Goal: Task Accomplishment & Management: Complete application form

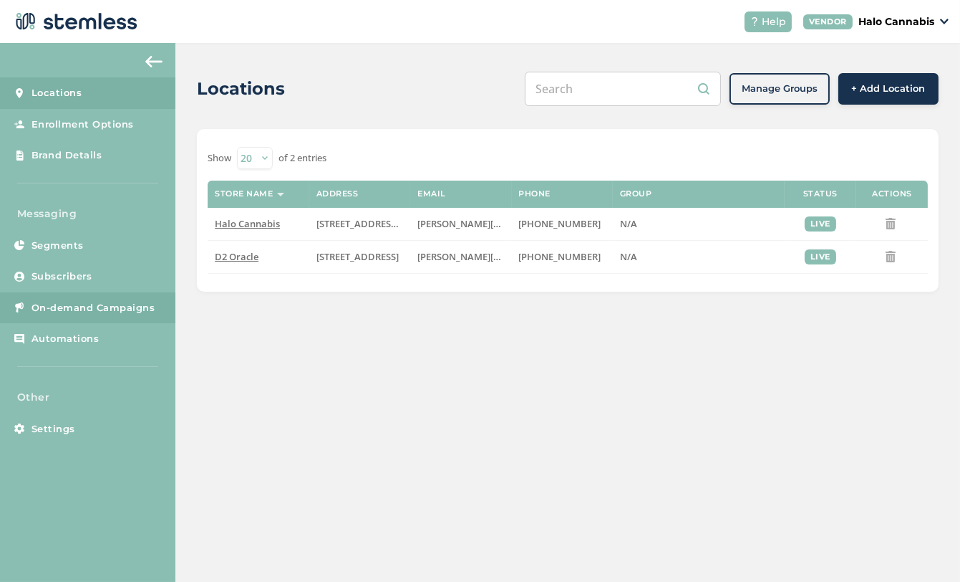
click at [50, 308] on span "On-demand Campaigns" at bounding box center [94, 308] width 124 height 14
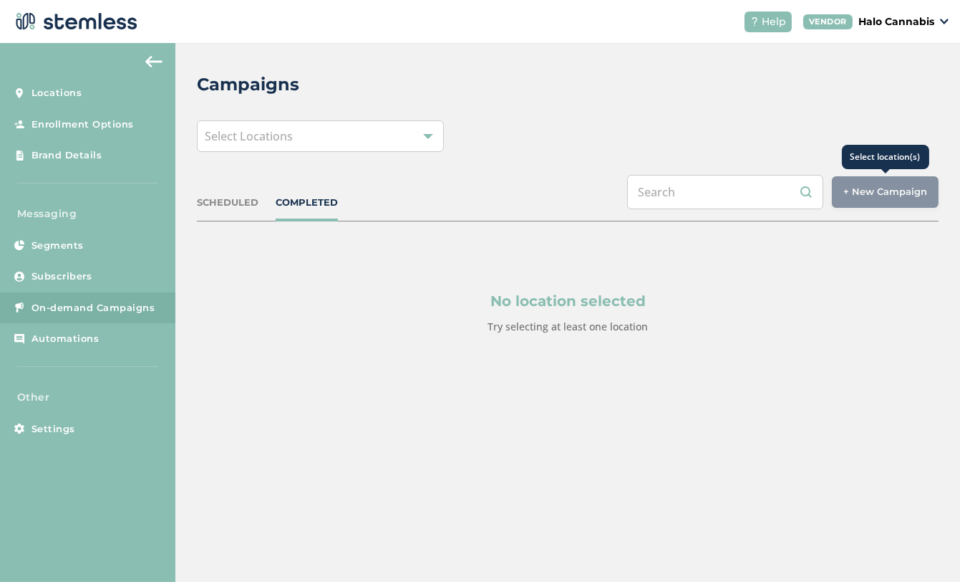
click at [870, 184] on div "+ New Campaign" at bounding box center [885, 192] width 107 height 32
click at [278, 131] on span "Select Locations" at bounding box center [249, 136] width 88 height 16
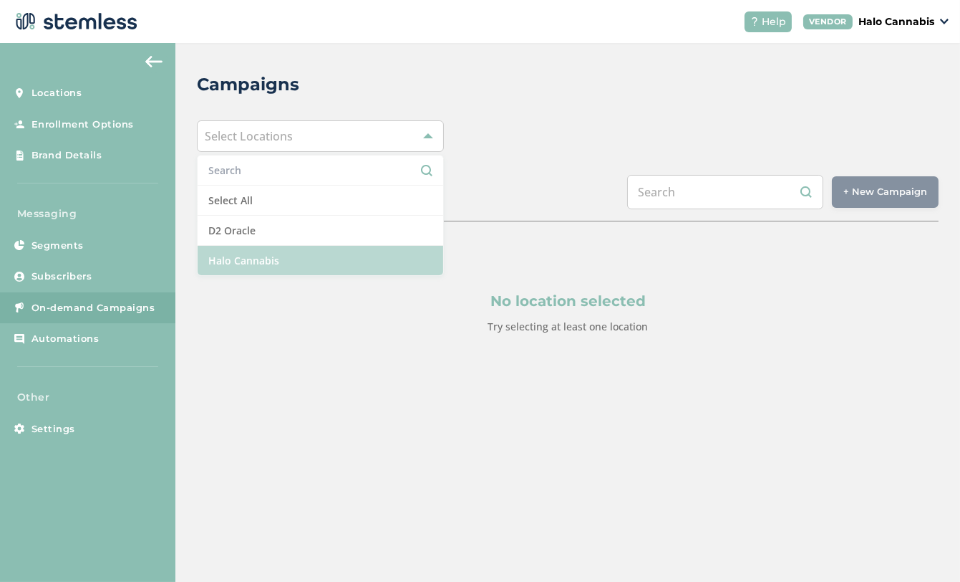
click at [217, 258] on li "Halo Cannabis" at bounding box center [321, 260] width 246 height 29
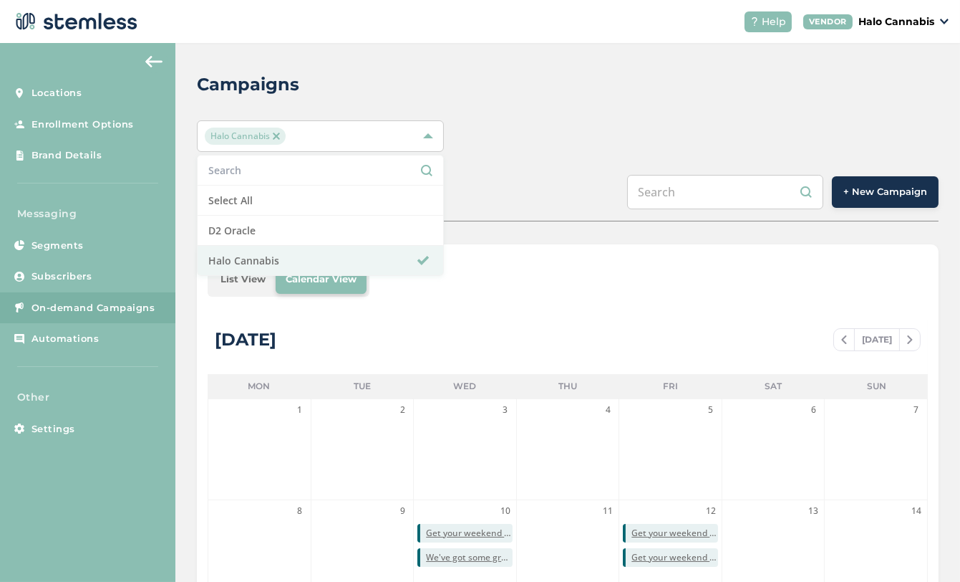
click at [622, 130] on div "Halo Cannabis Select All D2 Oracle Halo Cannabis" at bounding box center [568, 136] width 742 height 32
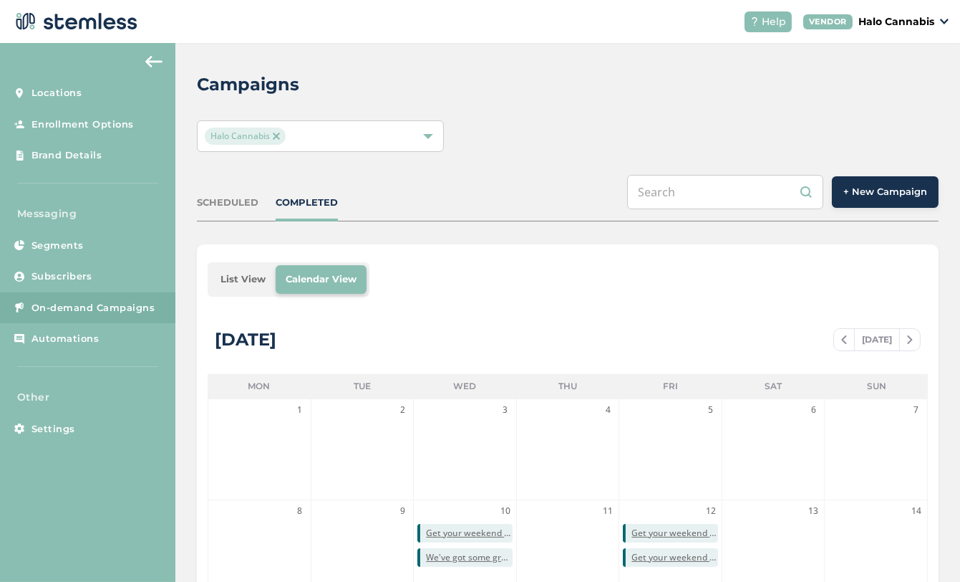
click at [218, 202] on div "SCHEDULED" at bounding box center [228, 203] width 62 height 14
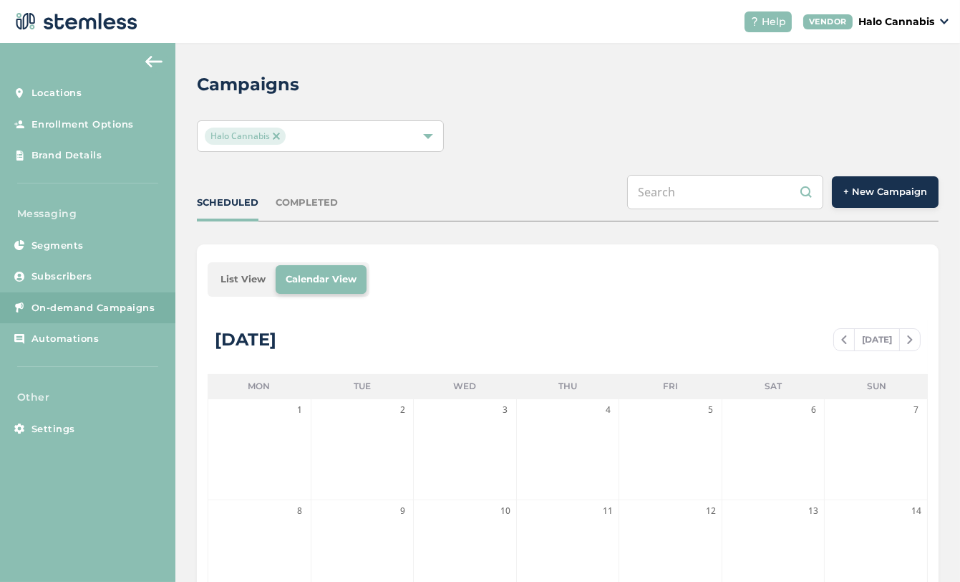
click at [287, 198] on div "COMPLETED" at bounding box center [307, 203] width 62 height 14
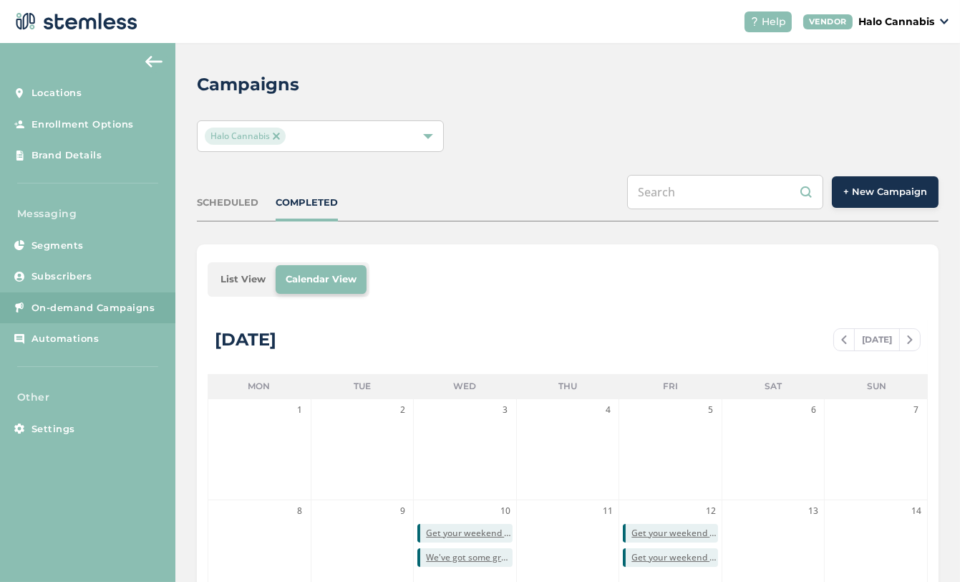
click at [904, 191] on span "+ New Campaign" at bounding box center [886, 192] width 84 height 14
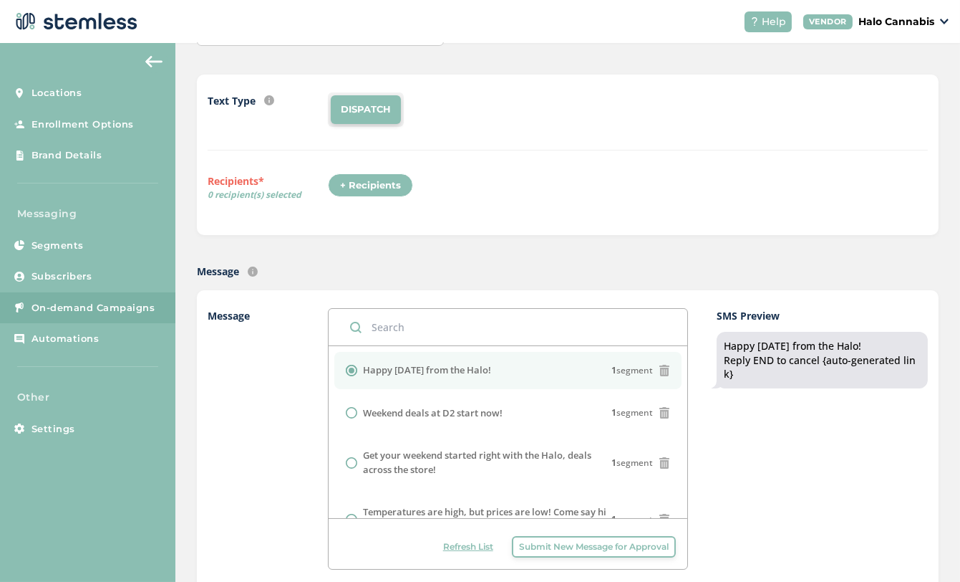
scroll to position [148, 0]
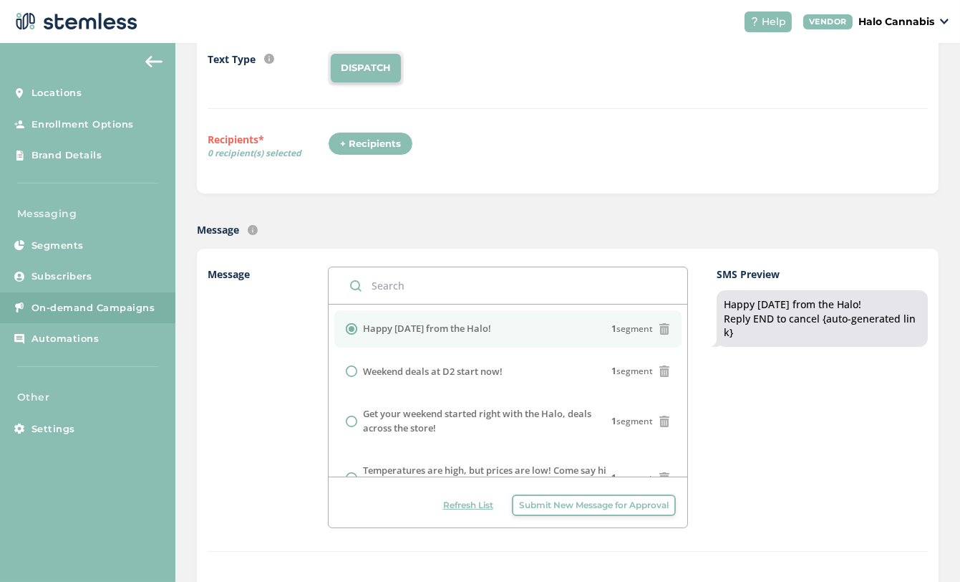
click at [354, 148] on div "+ Recipients" at bounding box center [370, 144] width 85 height 24
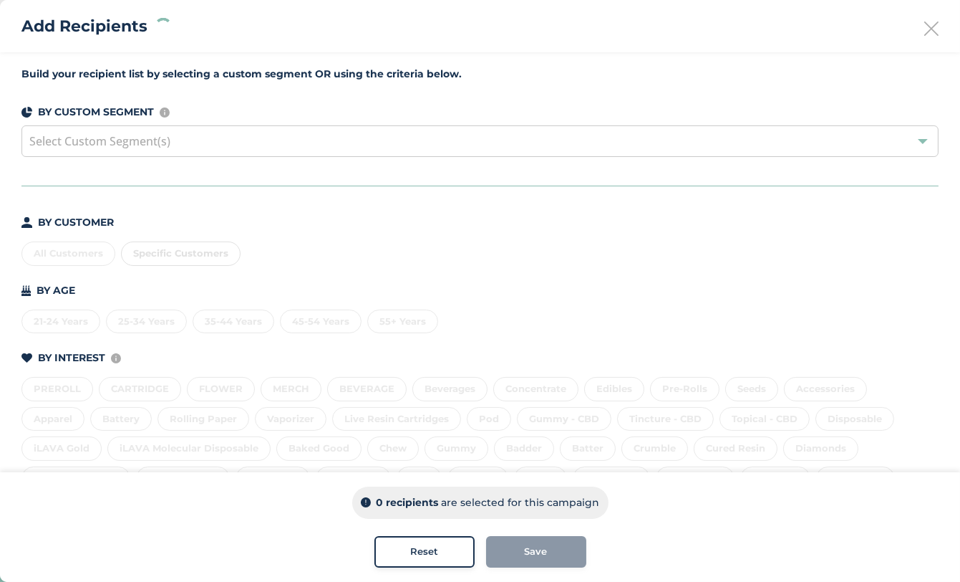
click at [283, 159] on div "Build your recipient list by selecting a custom segment OR using the criteria b…" at bounding box center [480, 350] width 960 height 597
click at [281, 148] on div "Select Custom Segment(s)" at bounding box center [479, 141] width 917 height 32
click at [119, 212] on div "Build your recipient list by selecting a custom segment OR using the criteria b…" at bounding box center [480, 350] width 960 height 597
click at [48, 255] on div "All Customers Specific Customers" at bounding box center [479, 251] width 917 height 30
click at [56, 251] on div "All Customers" at bounding box center [68, 253] width 94 height 24
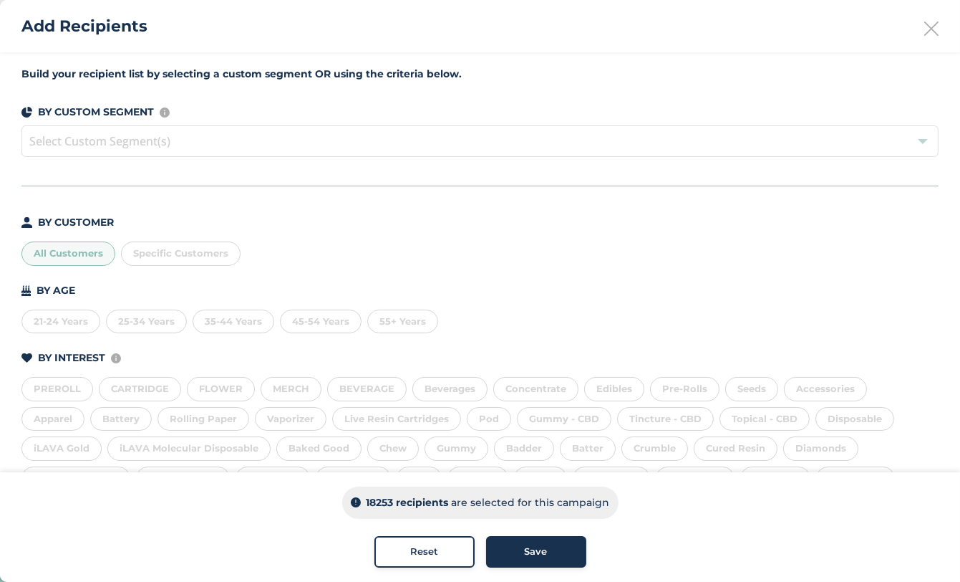
click at [539, 547] on span "Save" at bounding box center [536, 551] width 23 height 14
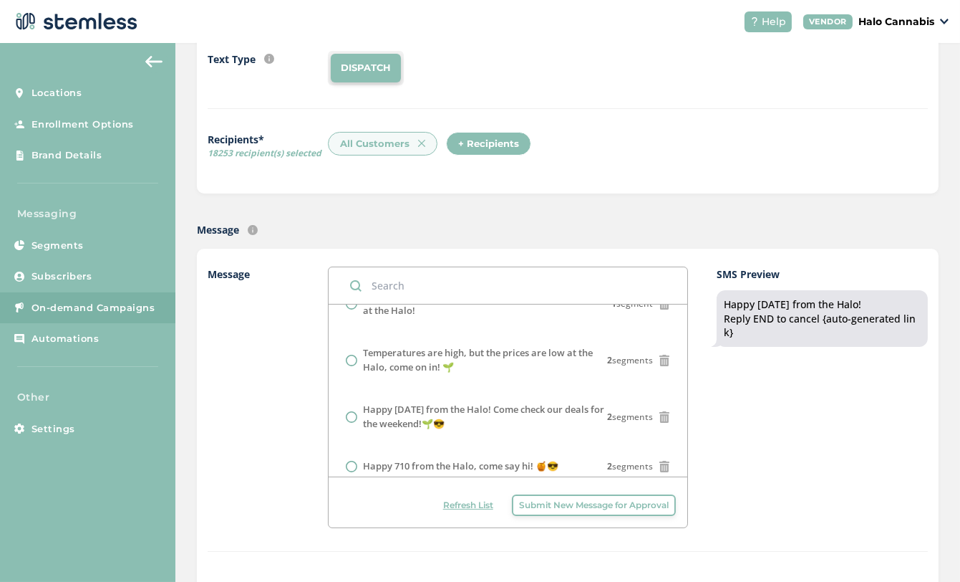
scroll to position [0, 0]
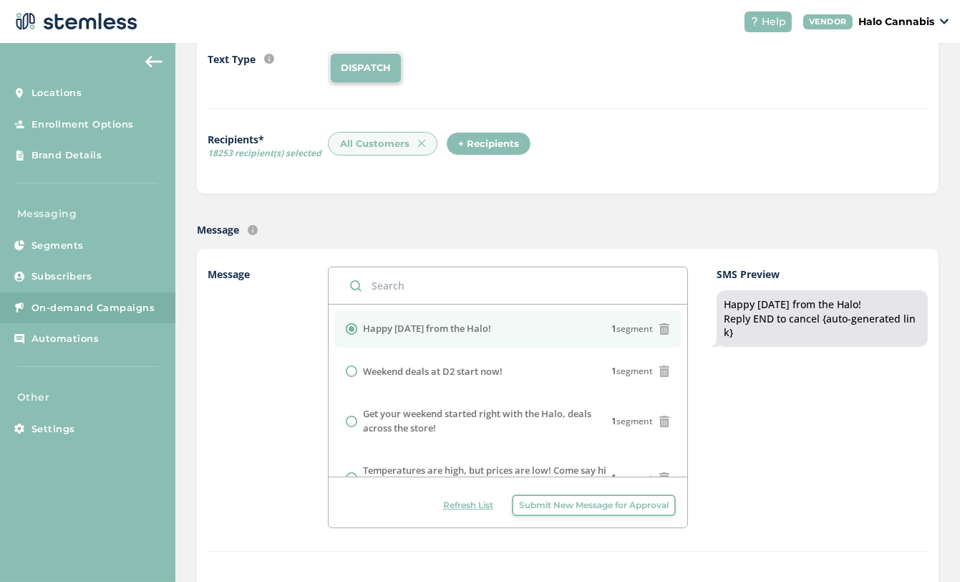
click at [495, 287] on input "text" at bounding box center [508, 285] width 359 height 37
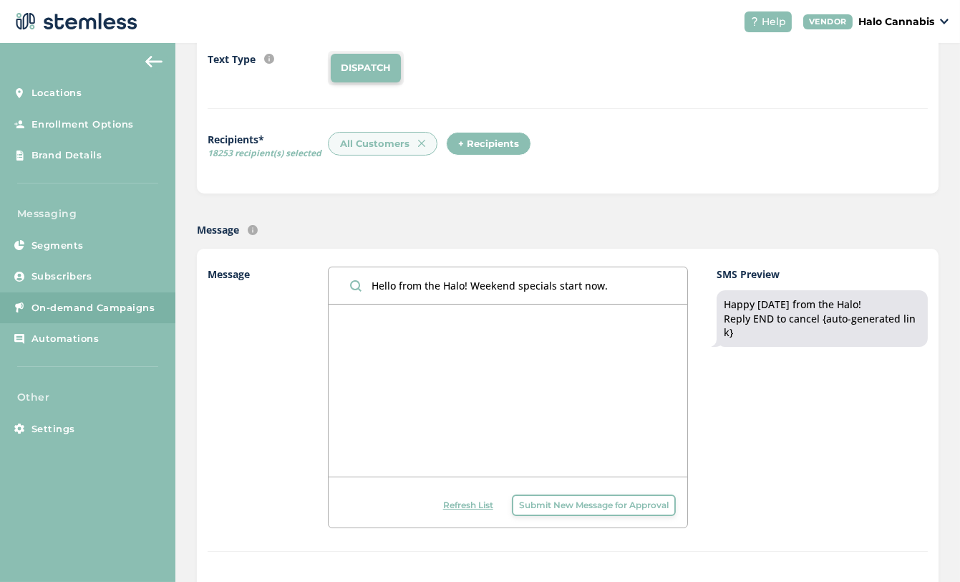
click at [389, 278] on input "Hello from the Halo! Weekend specials start now." at bounding box center [508, 285] width 359 height 37
click at [426, 285] on input "Haaylo from the Halo! Weekend specials start now." at bounding box center [508, 285] width 359 height 37
type input "Haaylo from the Halo! Weekend specials start now."
click at [538, 500] on span "Submit New Message for Approval" at bounding box center [594, 504] width 150 height 13
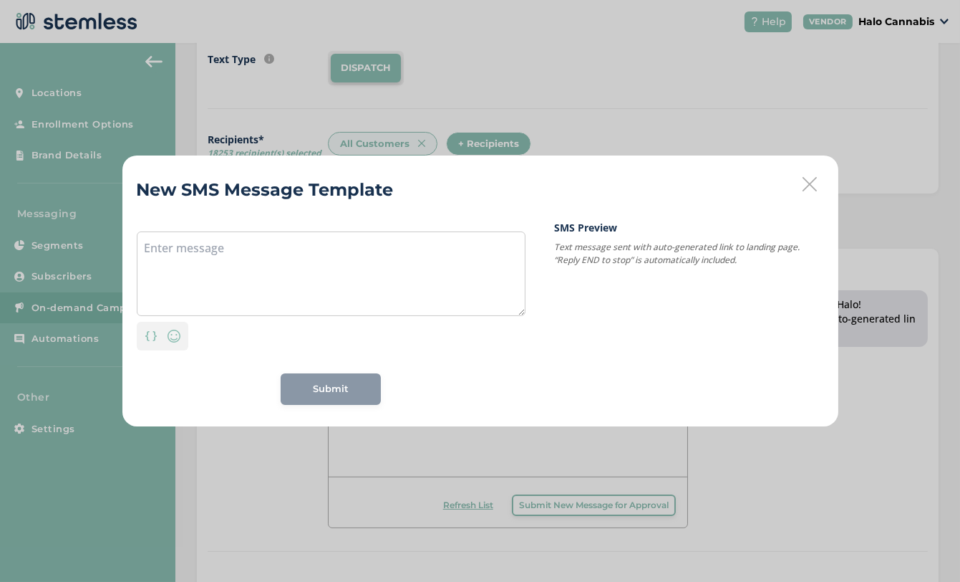
click at [810, 183] on icon at bounding box center [810, 184] width 14 height 14
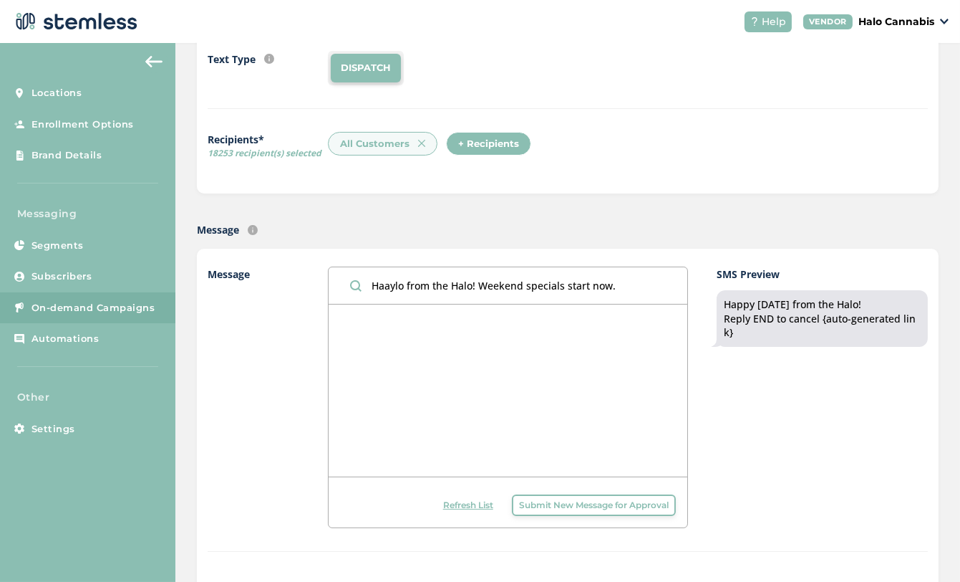
drag, startPoint x: 629, startPoint y: 285, endPoint x: 367, endPoint y: 284, distance: 261.4
click at [367, 284] on input "Haaylo from the Halo! Weekend specials start now." at bounding box center [508, 285] width 359 height 37
click at [577, 501] on span "Submit New Message for Approval" at bounding box center [594, 504] width 150 height 13
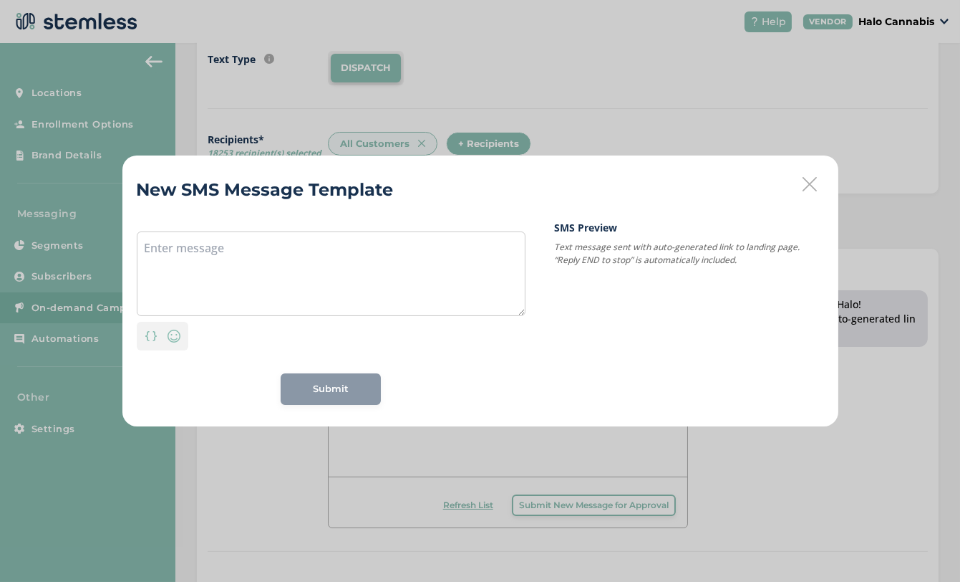
click at [425, 325] on div "Personalization Emoji" at bounding box center [331, 333] width 389 height 34
click at [406, 288] on textarea at bounding box center [331, 273] width 389 height 85
paste textarea "Haaylo from the Halo! Weekend specials start now."
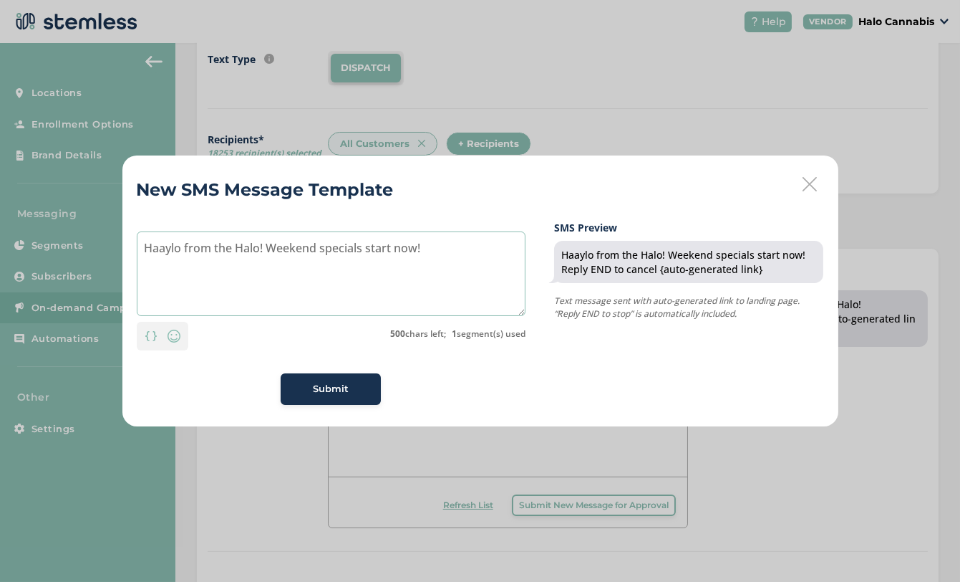
click at [276, 245] on textarea "Haaylo from the Halo! Weekend specials start now!" at bounding box center [331, 273] width 389 height 85
type textarea "Haaylo from the Halo, weekend specials start now!"
click at [334, 390] on span "Submit" at bounding box center [331, 389] width 36 height 14
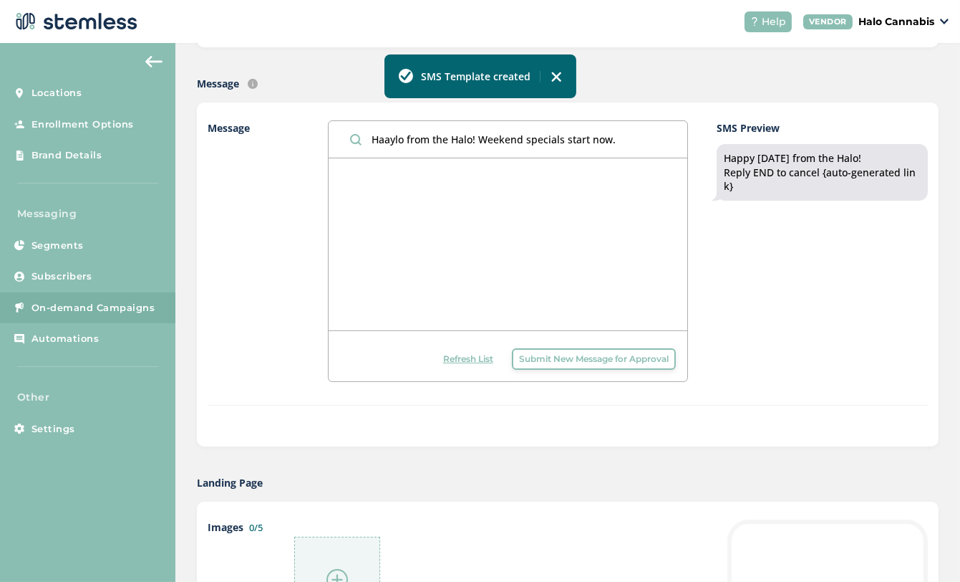
scroll to position [292, 0]
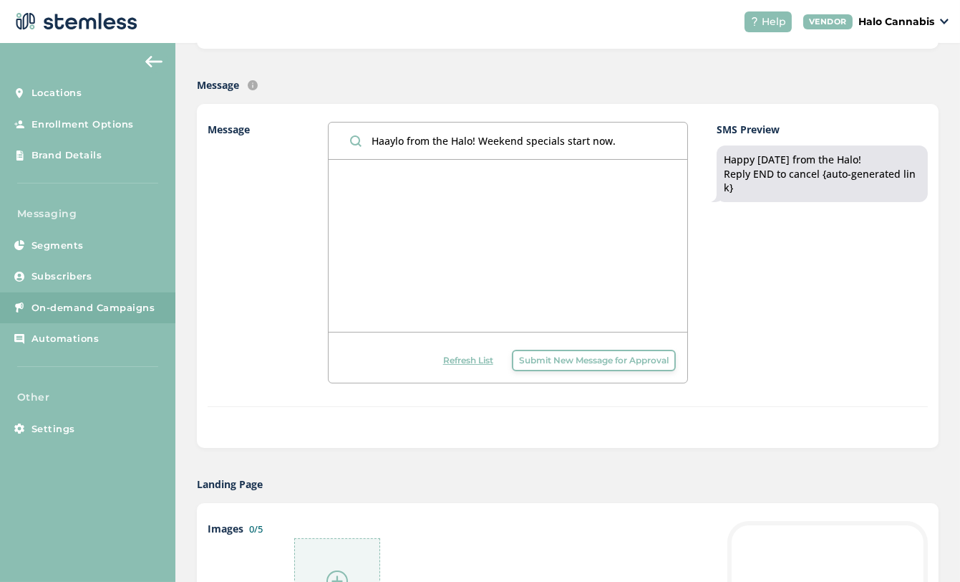
click at [609, 155] on input "Haaylo from the Halo! Weekend specials start now." at bounding box center [508, 140] width 359 height 37
click at [612, 138] on input "Haaylo from the Halo! Weekend specials start now." at bounding box center [508, 140] width 359 height 37
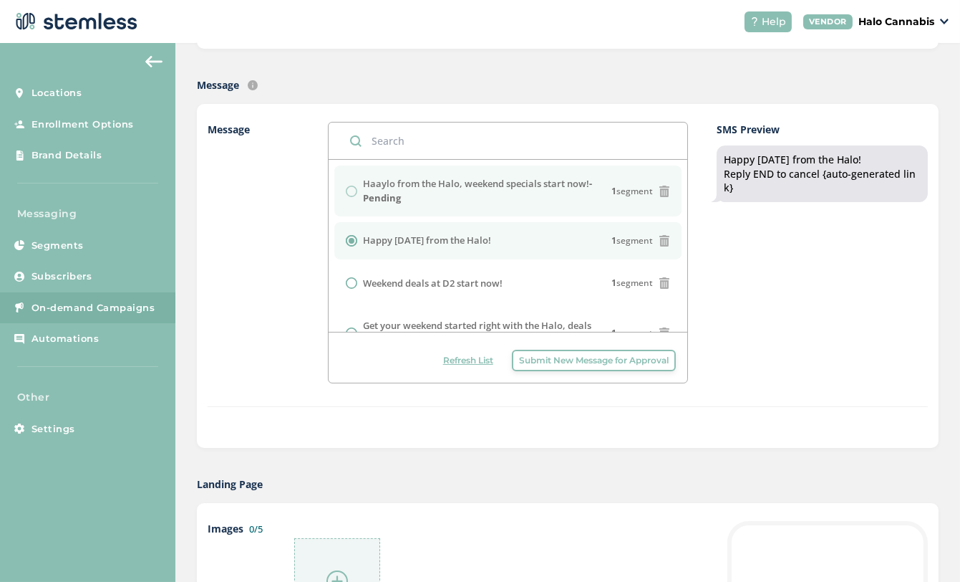
click at [350, 193] on div "Haaylo from the Halo, weekend specials start now! - Pending 1 segment" at bounding box center [508, 191] width 324 height 28
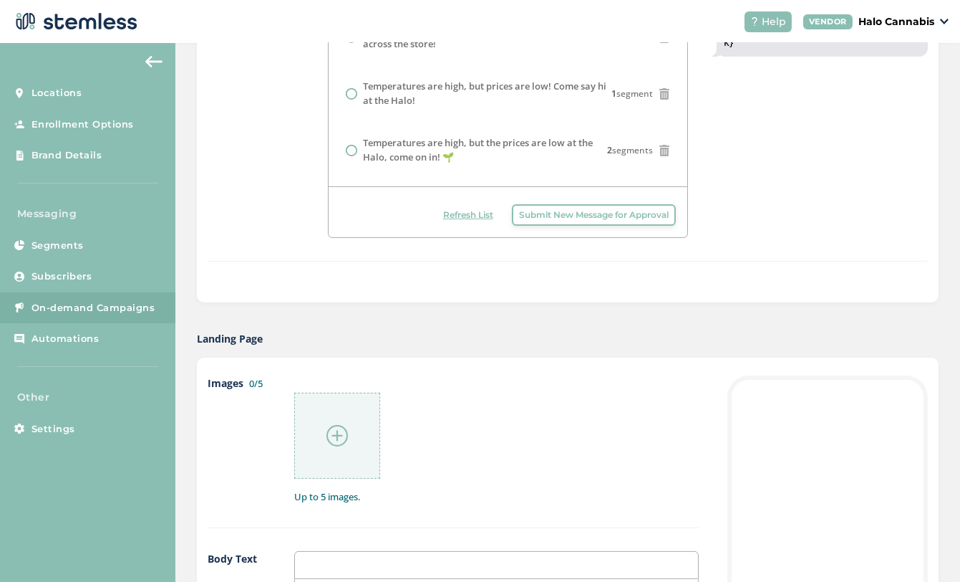
scroll to position [679, 0]
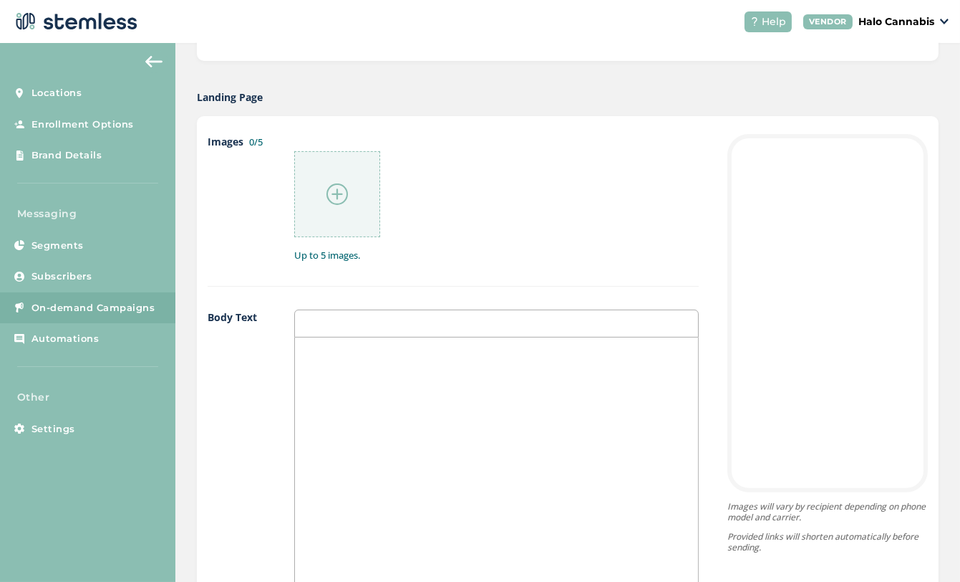
click at [338, 197] on img at bounding box center [337, 193] width 21 height 21
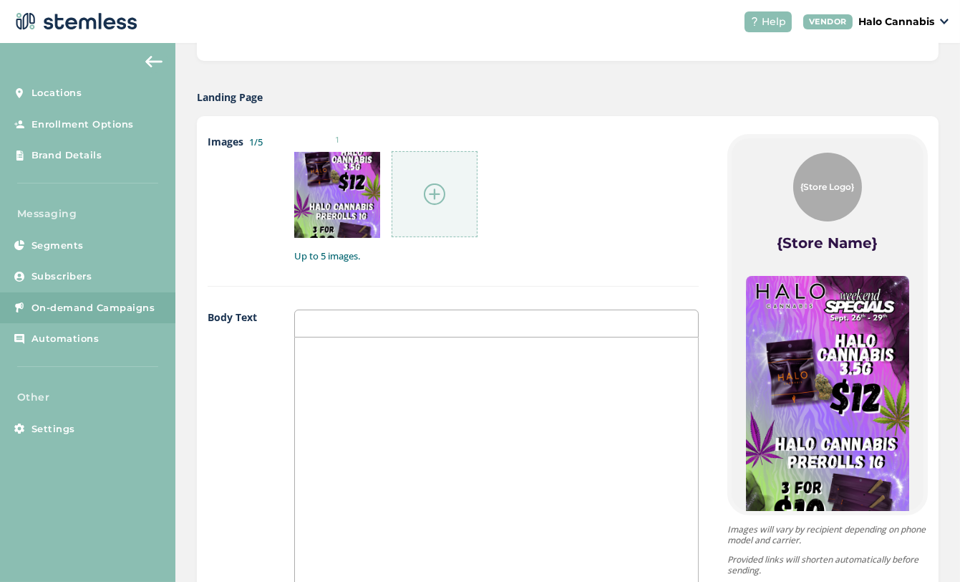
click at [430, 196] on img at bounding box center [434, 193] width 21 height 21
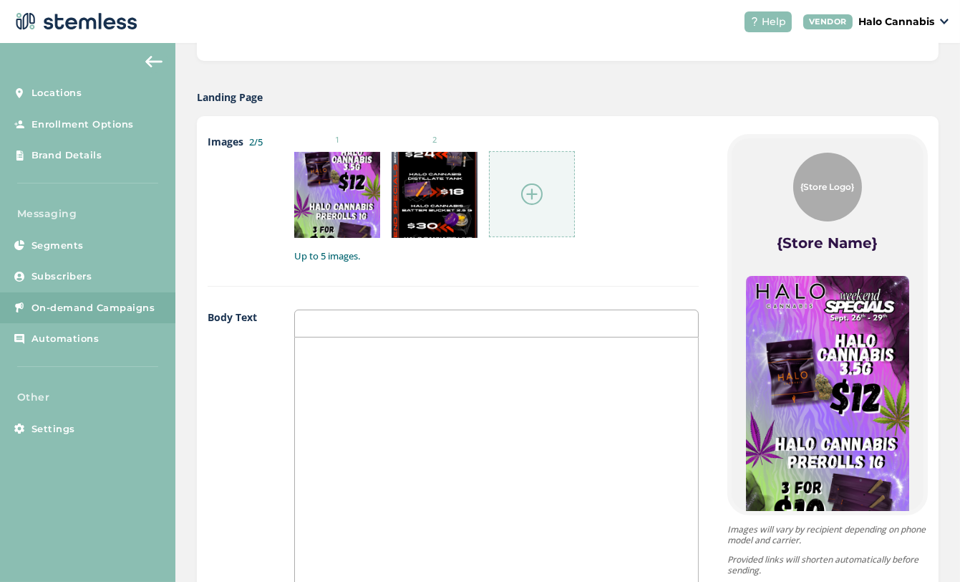
click at [531, 196] on img at bounding box center [531, 193] width 21 height 21
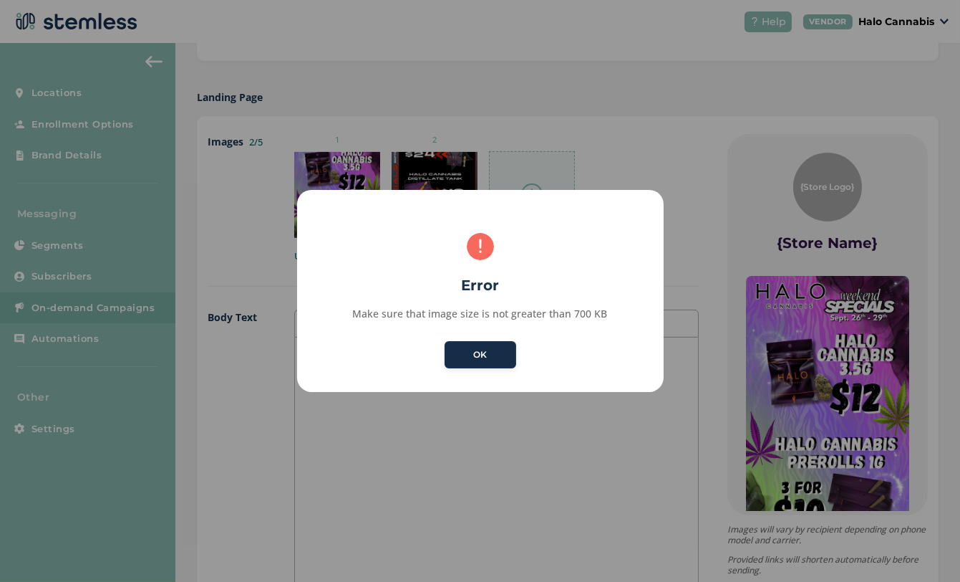
click at [491, 352] on button "OK" at bounding box center [481, 354] width 72 height 27
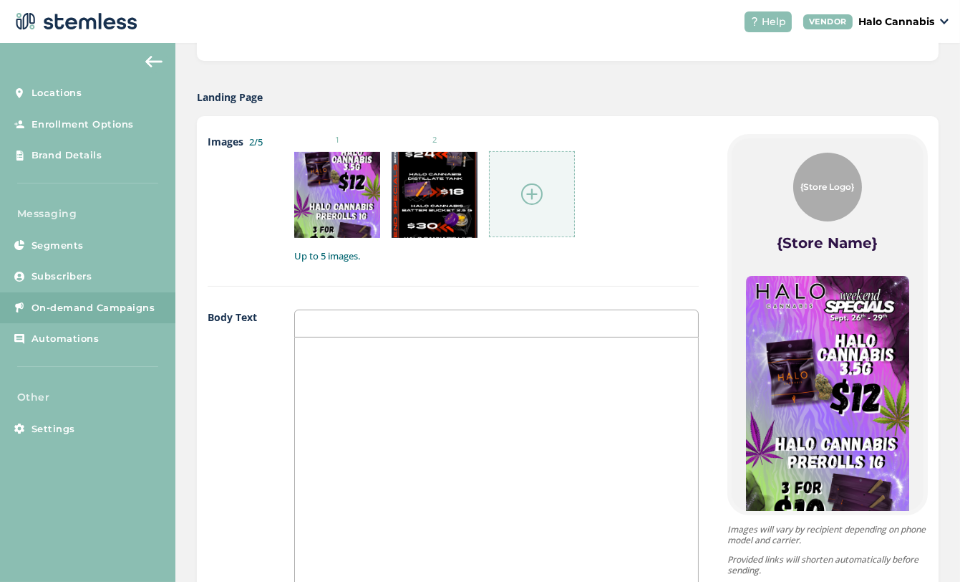
click at [544, 196] on div at bounding box center [532, 194] width 86 height 86
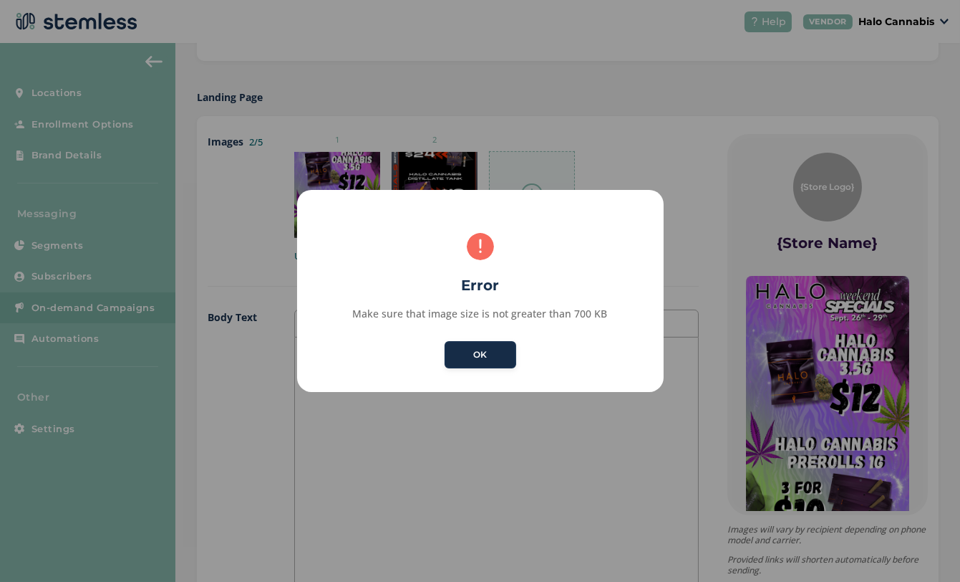
click at [488, 354] on button "OK" at bounding box center [481, 354] width 72 height 27
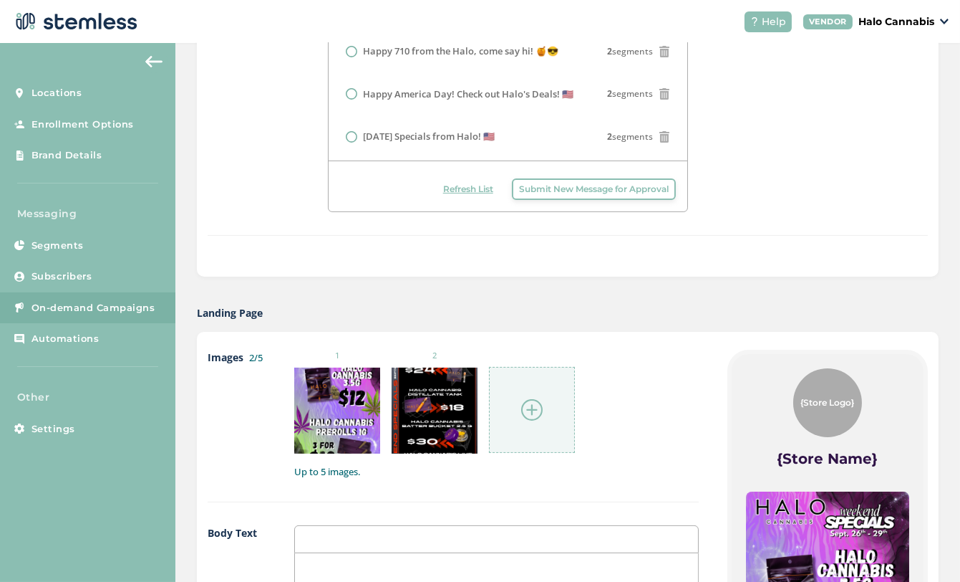
scroll to position [605, 0]
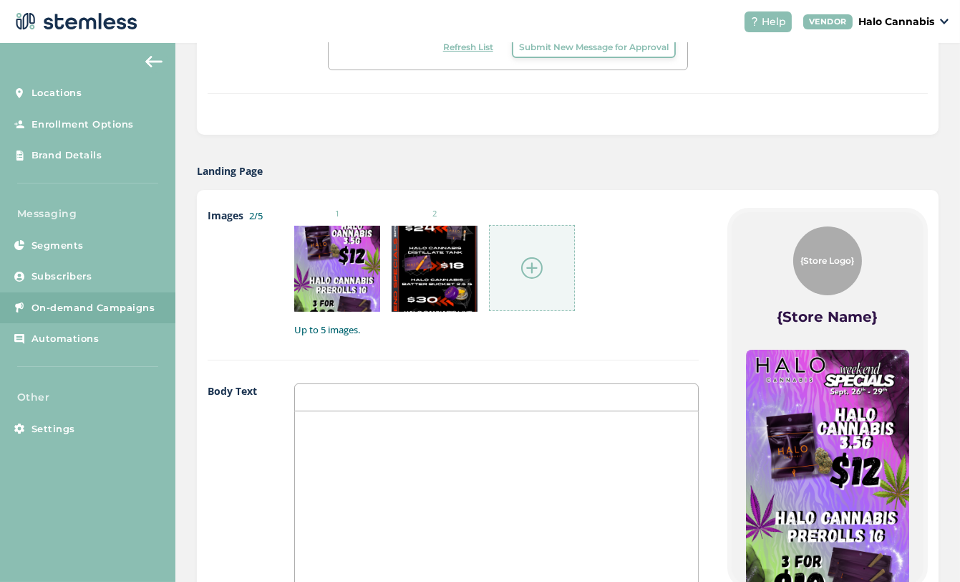
click at [534, 261] on img at bounding box center [531, 267] width 21 height 21
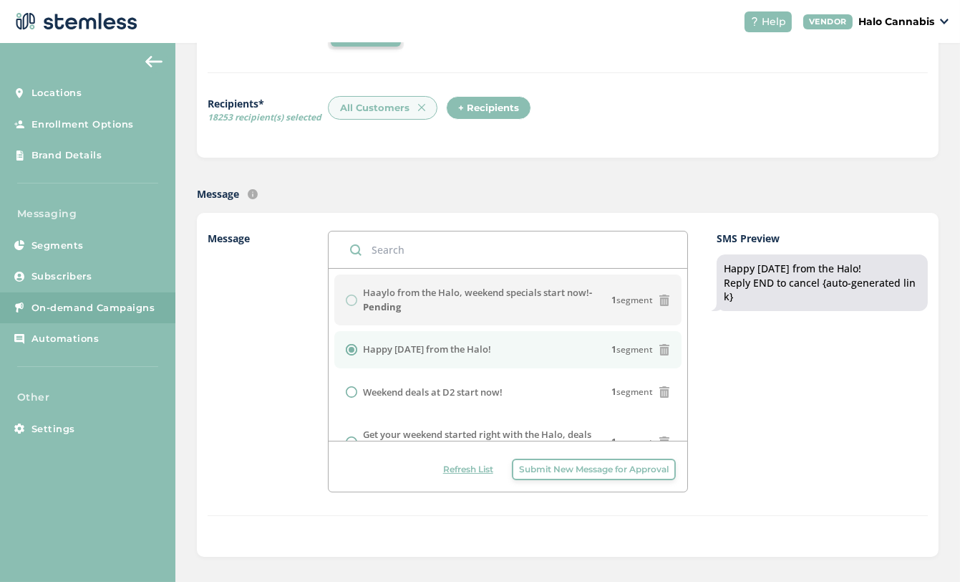
scroll to position [195, 0]
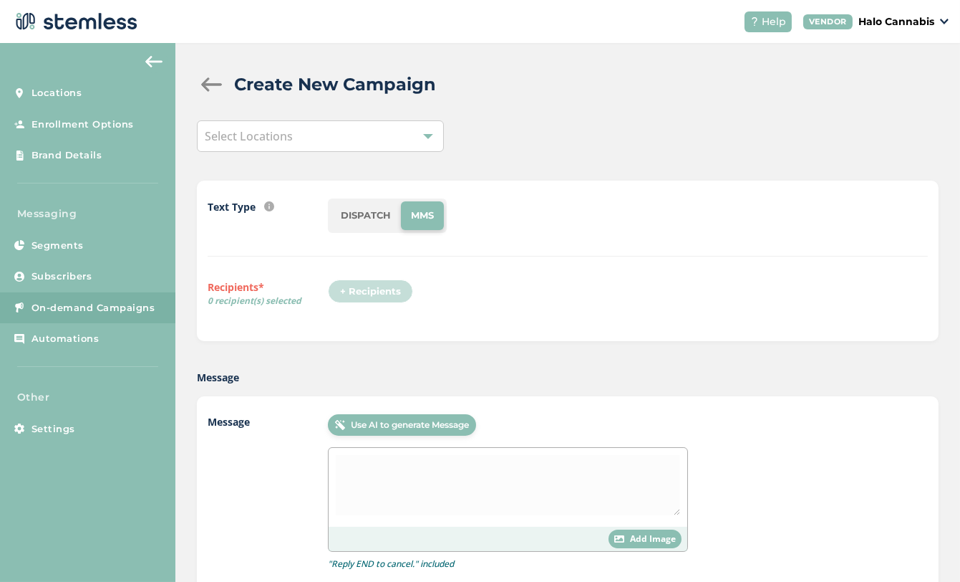
click at [354, 302] on div "+ Recipients" at bounding box center [375, 295] width 94 height 33
click at [427, 283] on div "+ Recipients" at bounding box center [628, 295] width 600 height 33
click at [353, 286] on div "+ Recipients" at bounding box center [375, 295] width 94 height 33
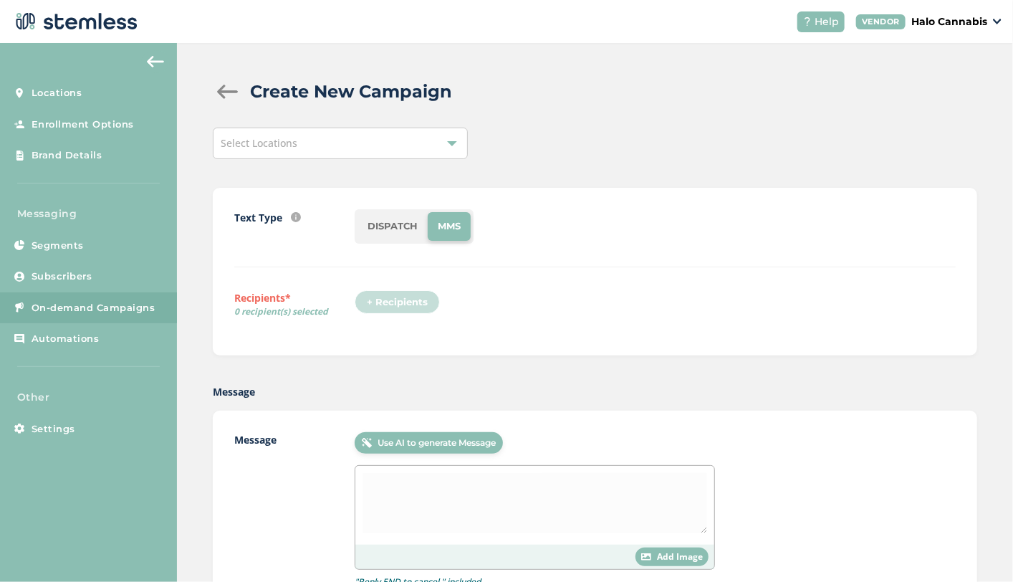
click at [332, 140] on div "Select Locations" at bounding box center [340, 143] width 255 height 32
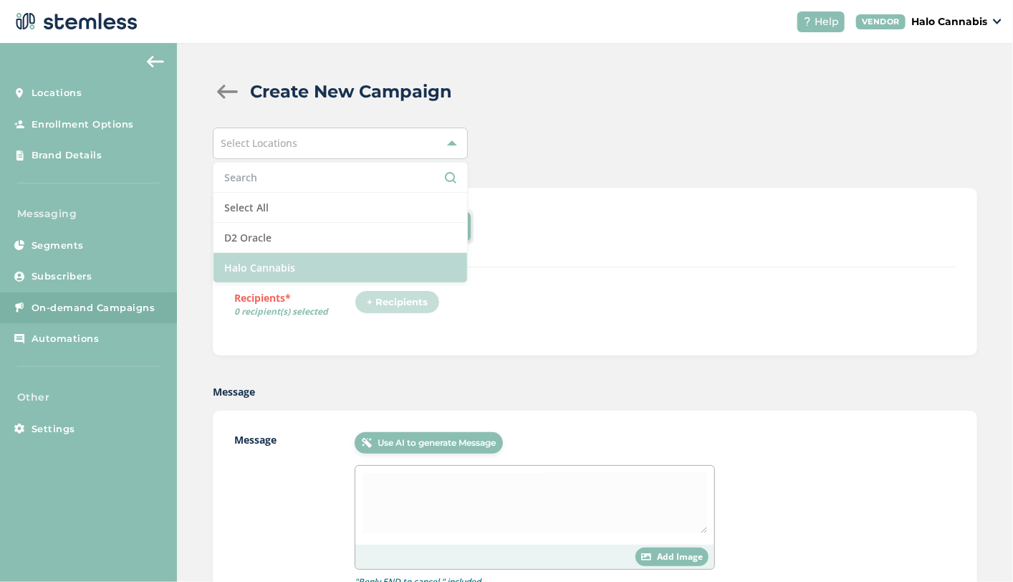
click at [256, 261] on li "Halo Cannabis" at bounding box center [340, 267] width 254 height 29
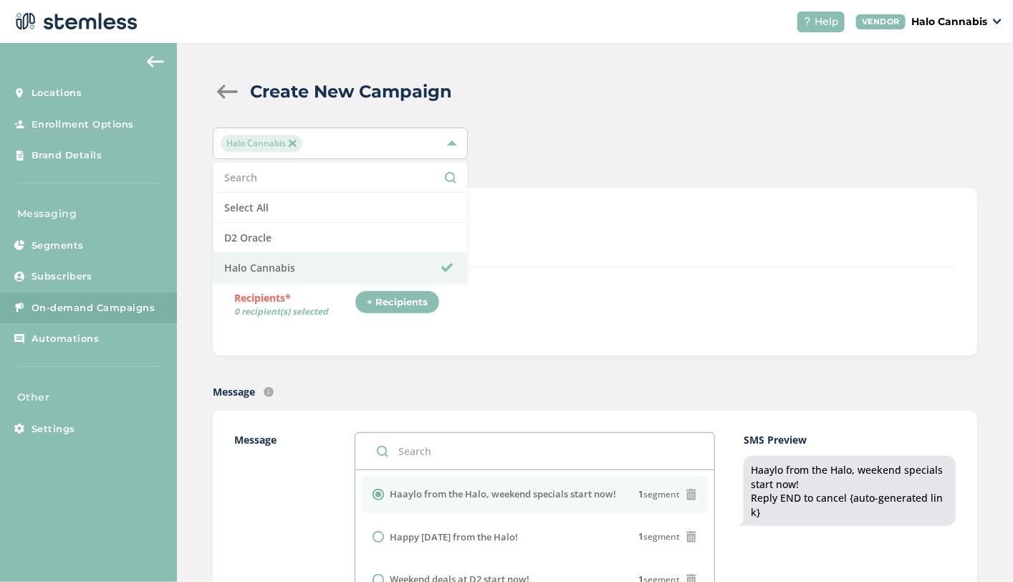
click at [384, 303] on div "+ Recipients" at bounding box center [396, 302] width 85 height 24
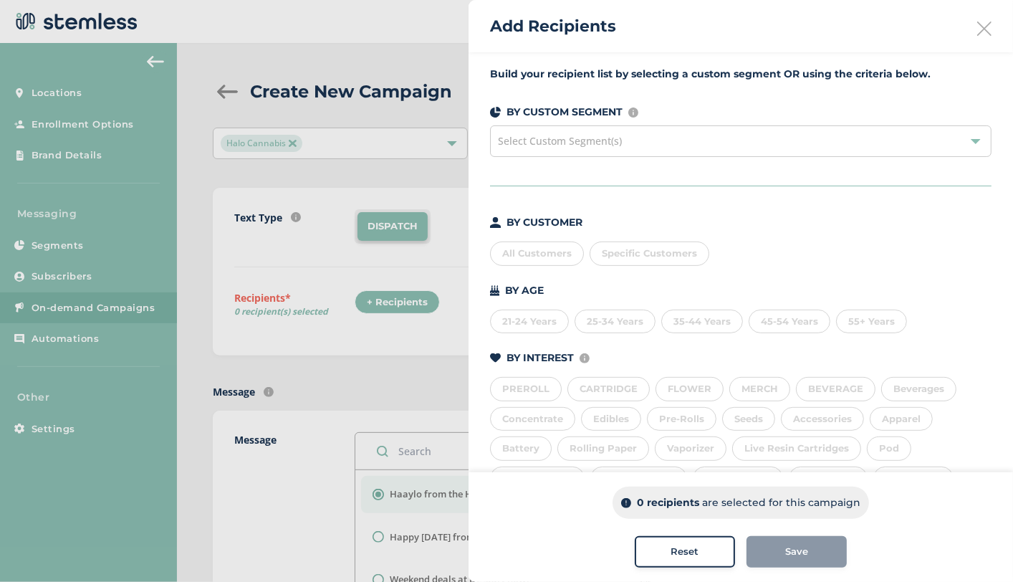
click at [526, 254] on div "All Customers" at bounding box center [537, 253] width 94 height 24
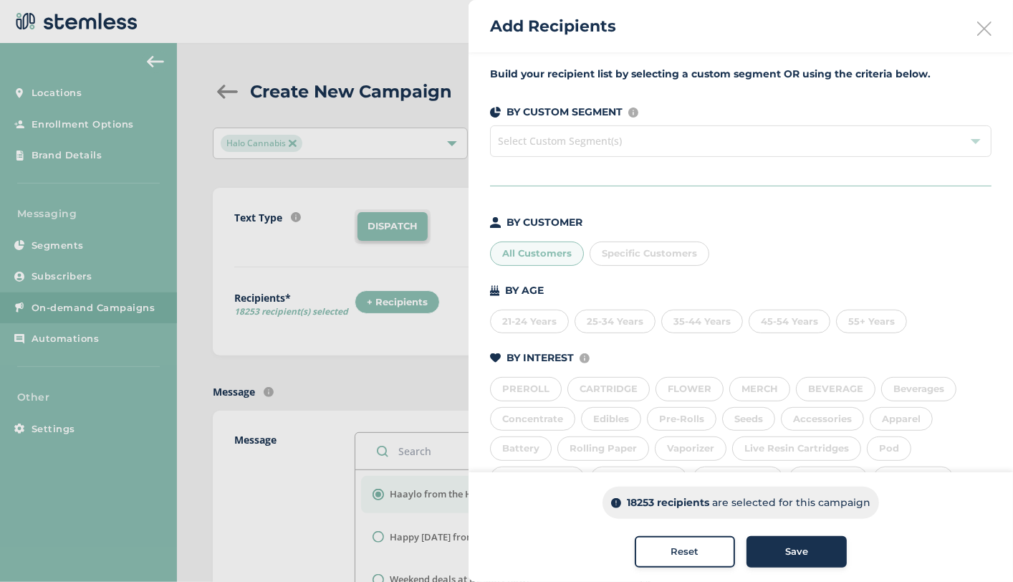
click at [794, 551] on span "Save" at bounding box center [796, 551] width 23 height 14
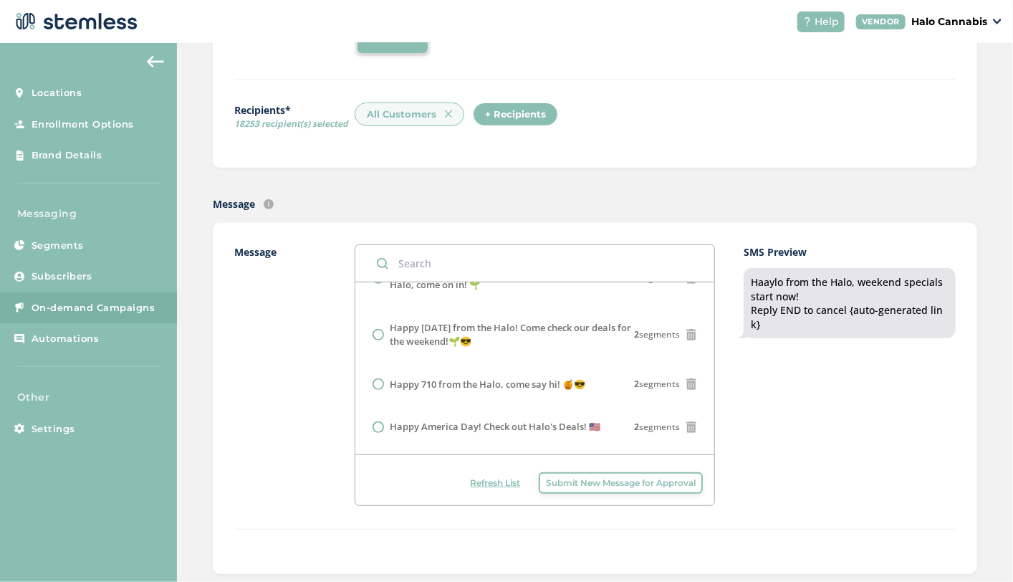
scroll to position [679, 0]
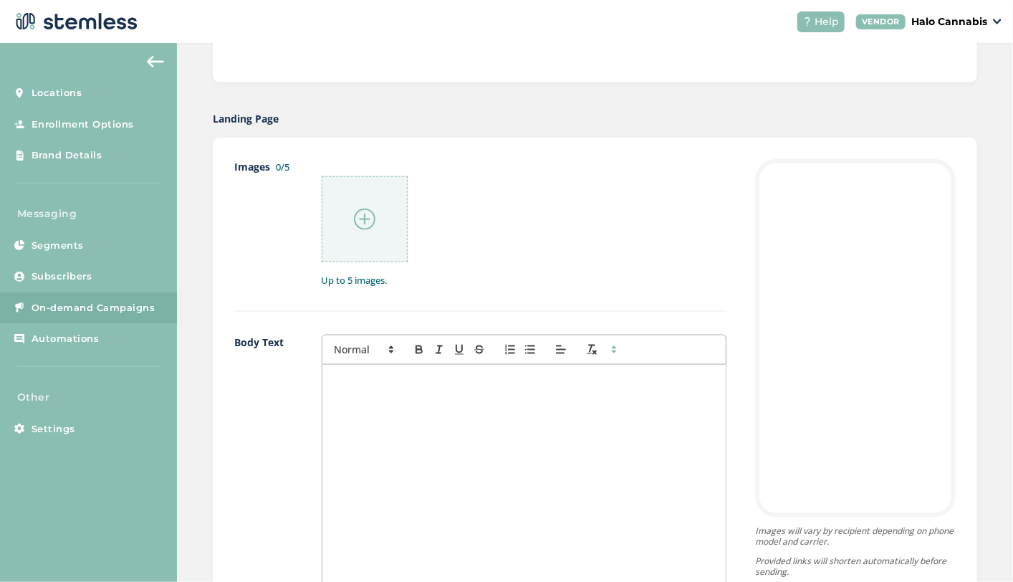
click at [359, 208] on img at bounding box center [364, 218] width 21 height 21
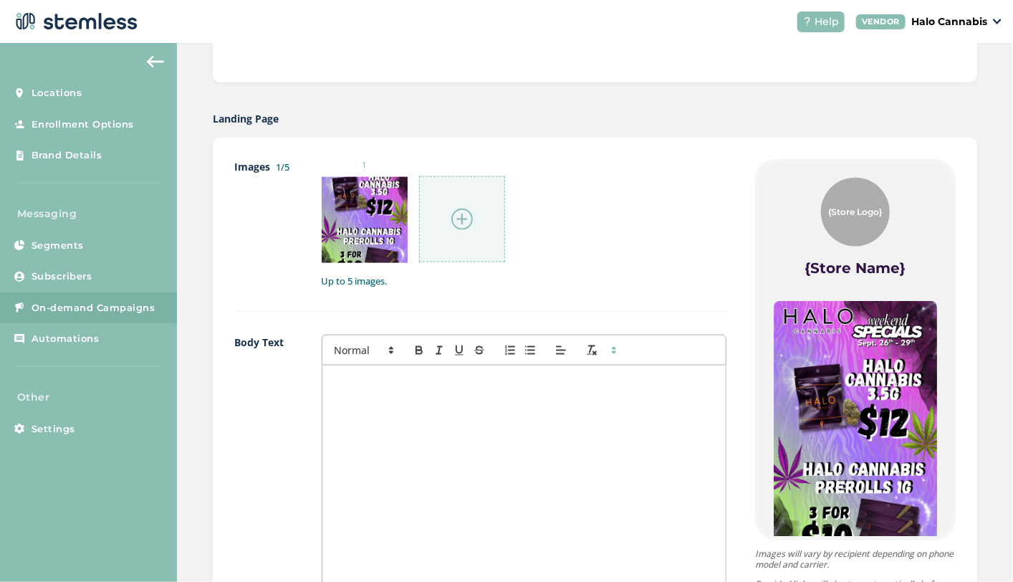
click at [491, 235] on div at bounding box center [462, 219] width 86 height 86
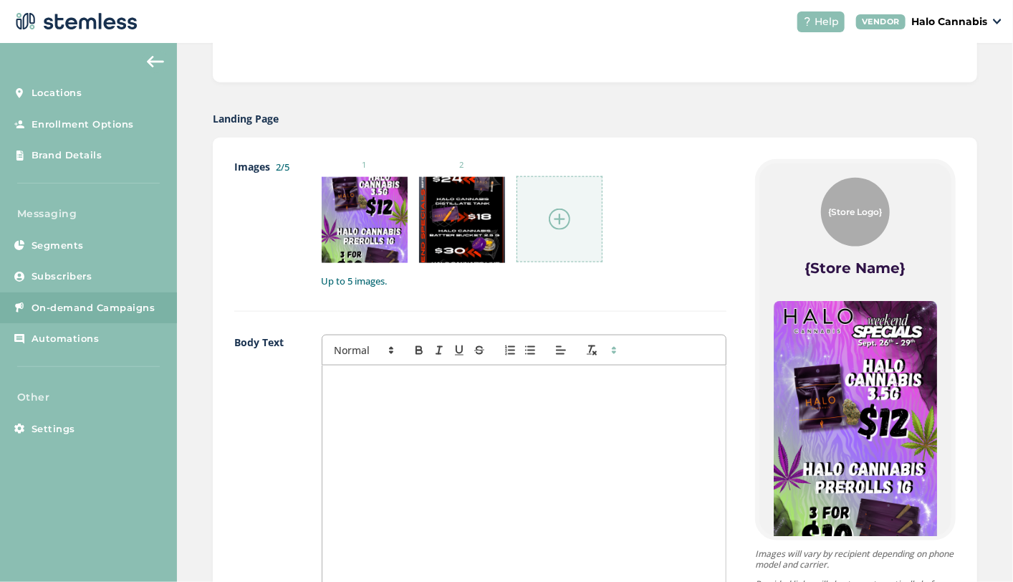
click at [553, 217] on img at bounding box center [559, 218] width 21 height 21
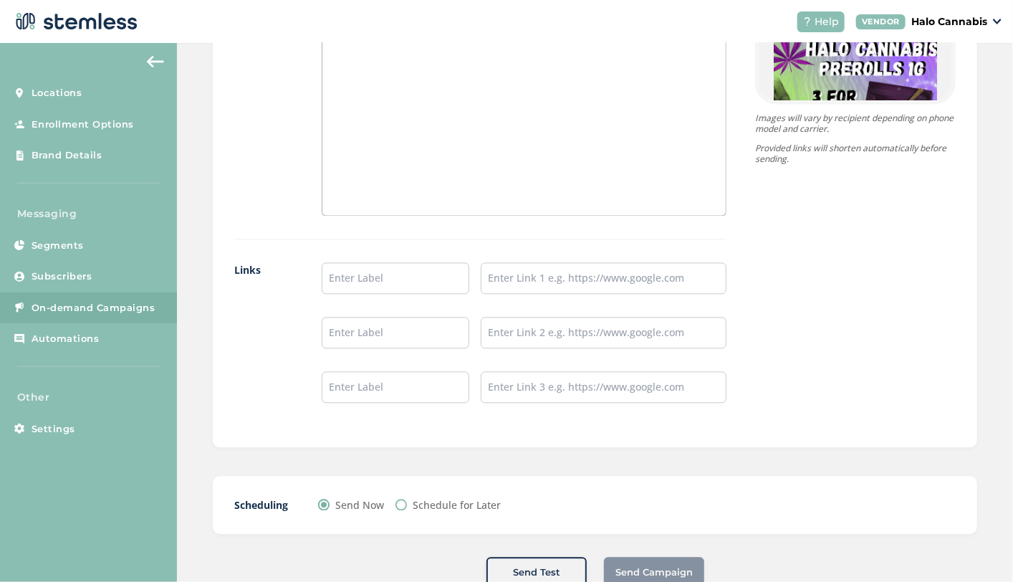
scroll to position [1151, 0]
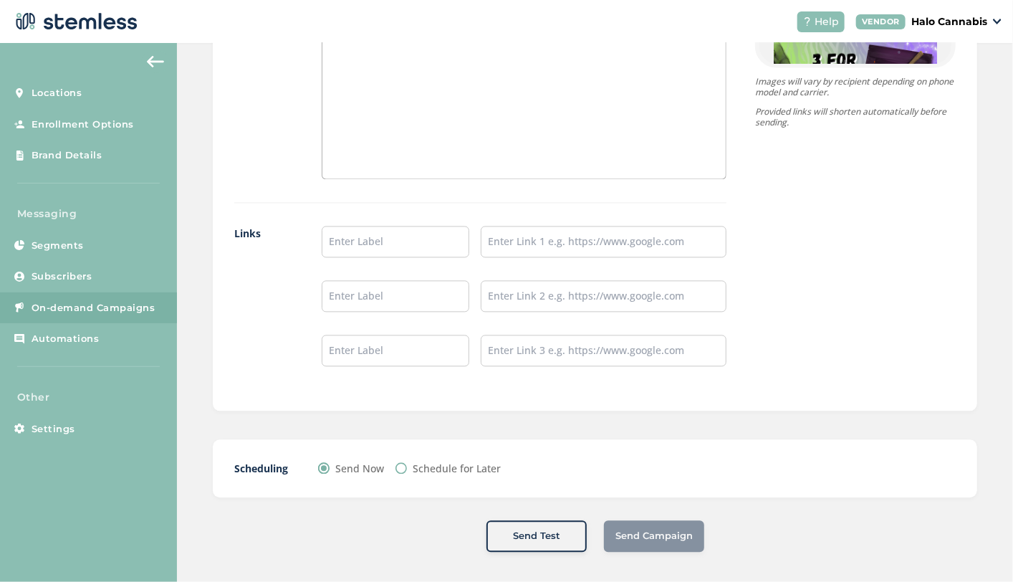
click at [396, 466] on input "Schedule for Later" at bounding box center [400, 468] width 11 height 11
radio input "true"
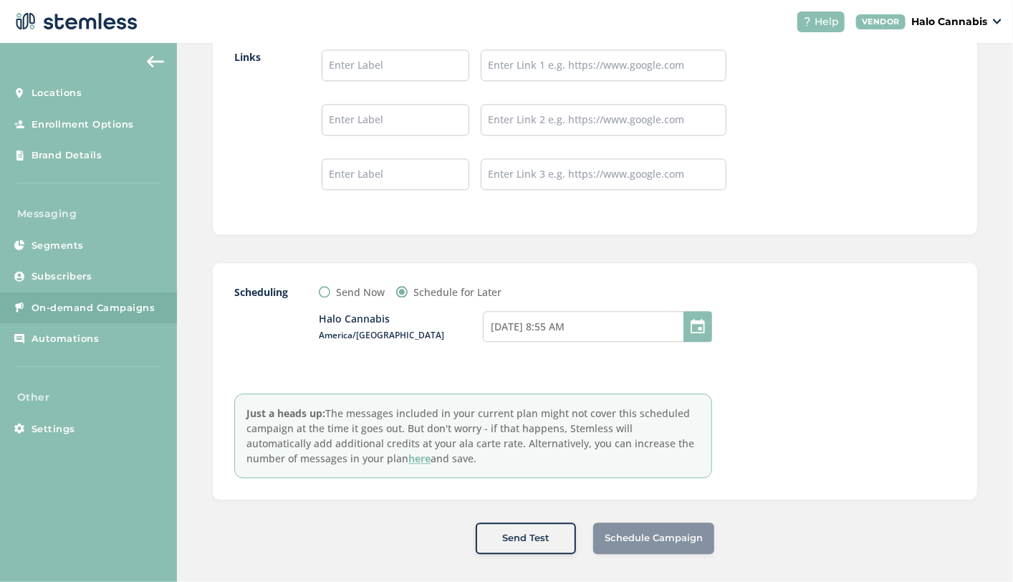
scroll to position [1329, 0]
click at [561, 324] on input "09/26/2025 8:55 AM" at bounding box center [597, 324] width 229 height 31
select select "8"
select select "55"
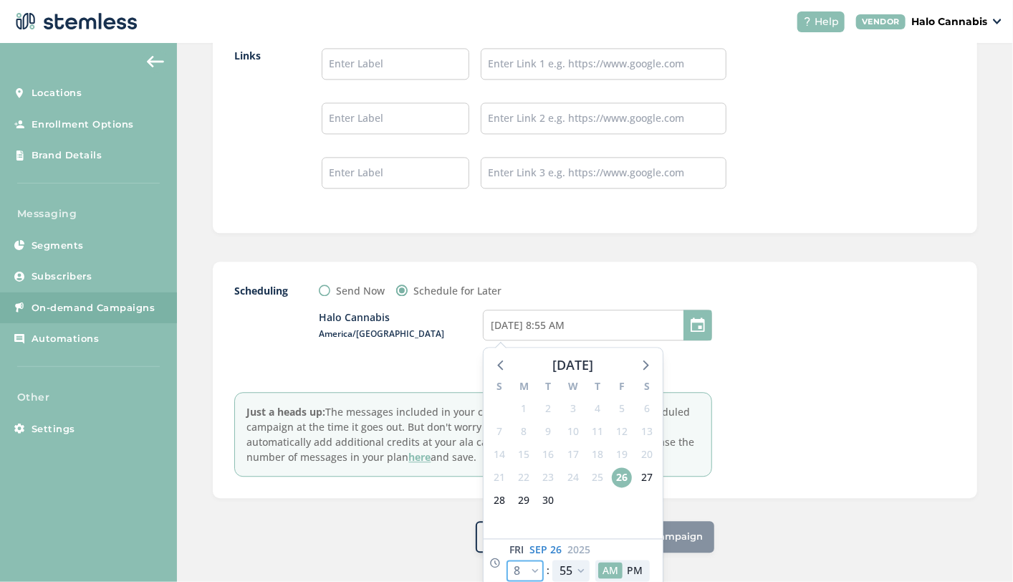
click at [529, 566] on select "12 1 2 3 4 5 6 7 8 9 10 11" at bounding box center [524, 569] width 37 height 21
select select "9"
click at [506, 559] on select "12 1 2 3 4 5 6 7 8 9 10 11" at bounding box center [524, 569] width 37 height 21
type input "09/26/2025 9:55 AM"
select select "9"
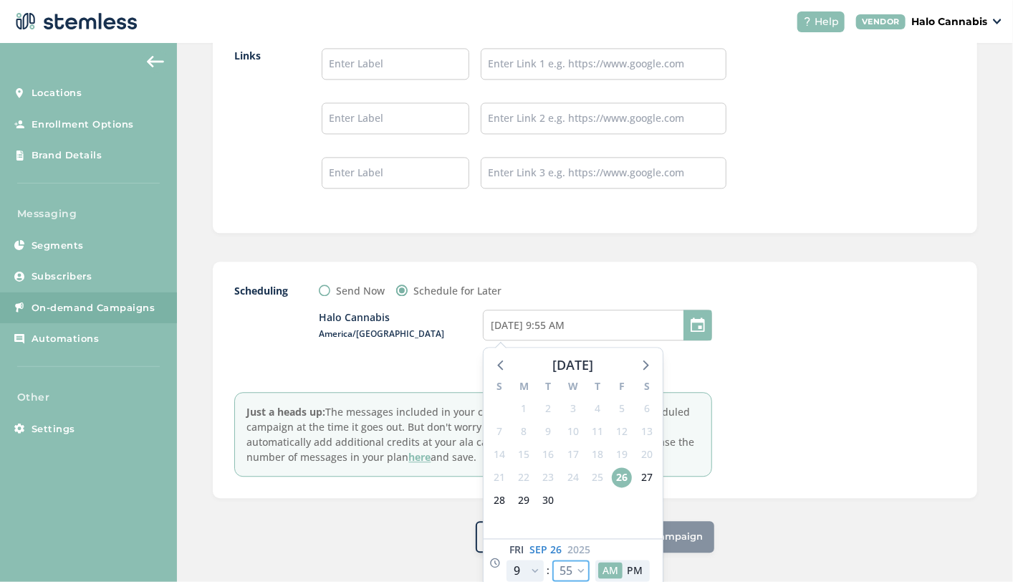
click at [579, 566] on select "00 05 10 15 20 25 30 35 40 45 50 55" at bounding box center [570, 569] width 37 height 21
select select "0"
click at [552, 559] on select "00 05 10 15 20 25 30 35 40 45 50 55" at bounding box center [570, 569] width 37 height 21
type input "09/26/2025 9:00 AM"
select select "0"
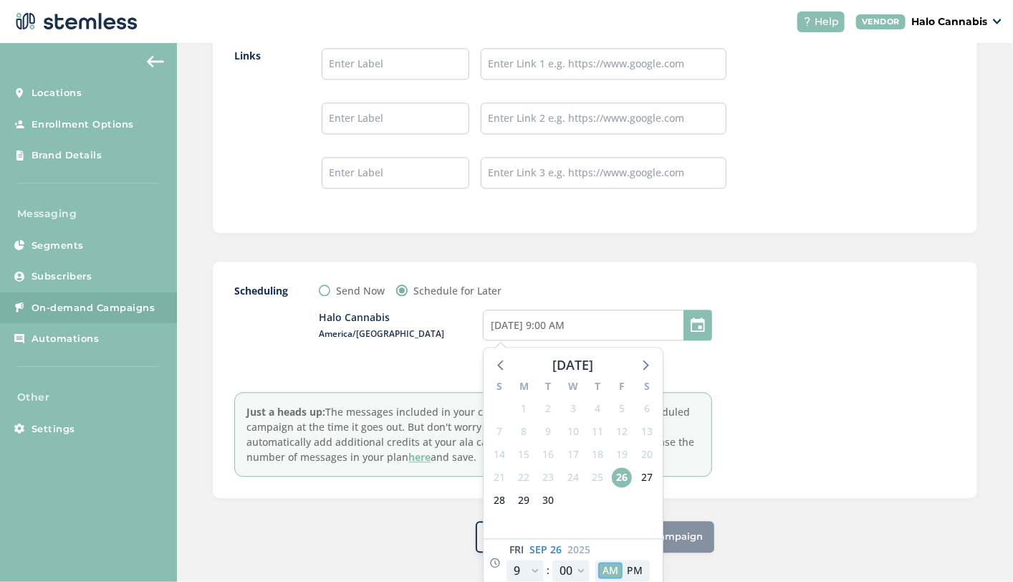
click at [610, 571] on button "AM" at bounding box center [610, 569] width 24 height 16
click at [789, 482] on div "Scheduling Send Now Schedule for Later Halo Cannabis America/Phoenix 09/26/2025…" at bounding box center [595, 379] width 764 height 236
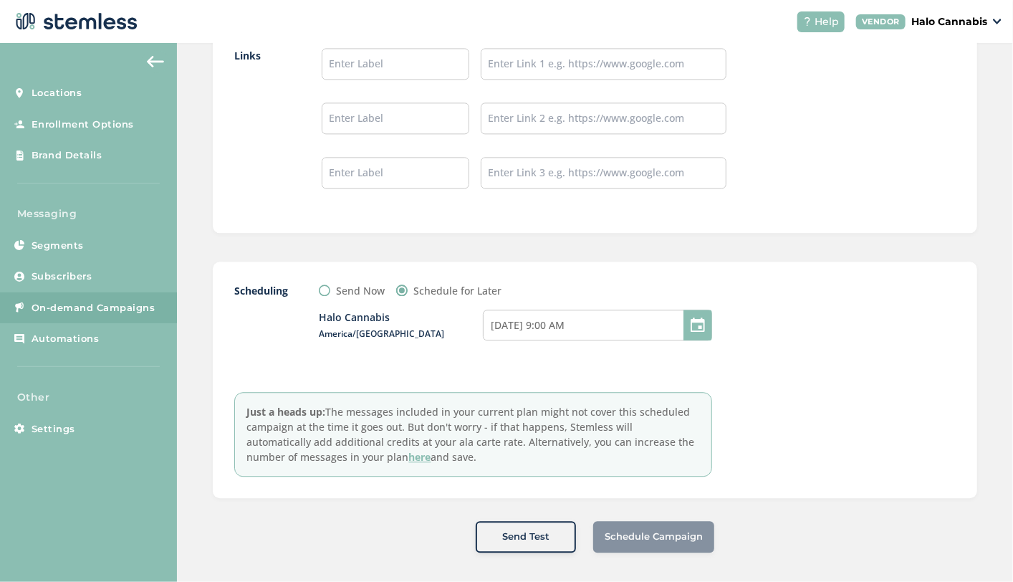
click at [682, 530] on div "Schedule Campaign" at bounding box center [653, 537] width 121 height 32
click at [598, 309] on input "09/26/2025 9:00 AM" at bounding box center [597, 324] width 229 height 31
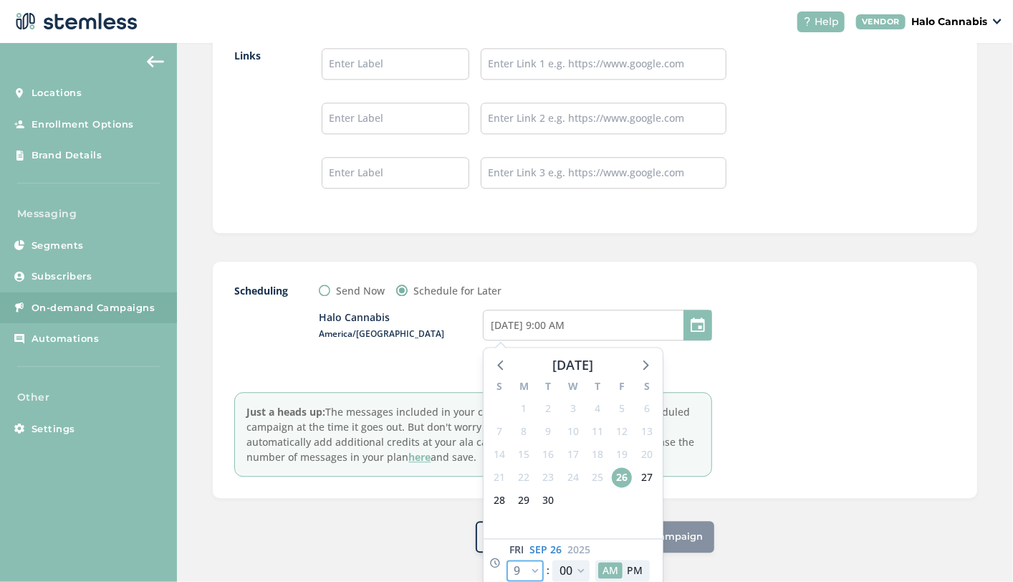
click at [532, 569] on select "12 1 2 3 4 5 6 7 8 9 10 11" at bounding box center [524, 569] width 37 height 21
select select "8"
click at [506, 559] on select "12 1 2 3 4 5 6 7 8 9 10 11" at bounding box center [524, 569] width 37 height 21
type input "09/26/2025 8:00 AM"
select select "8"
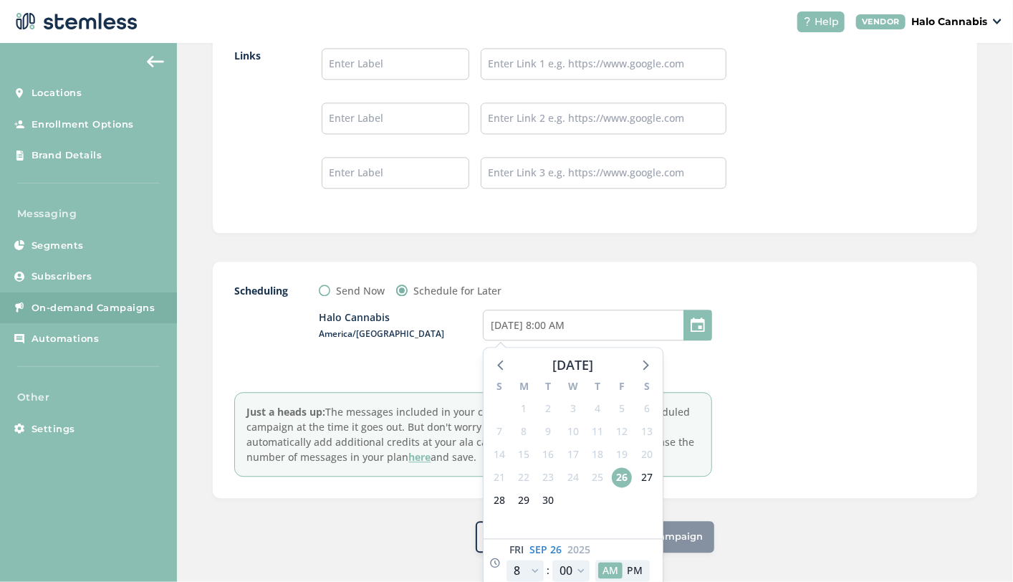
click at [785, 455] on div at bounding box center [847, 379] width 215 height 193
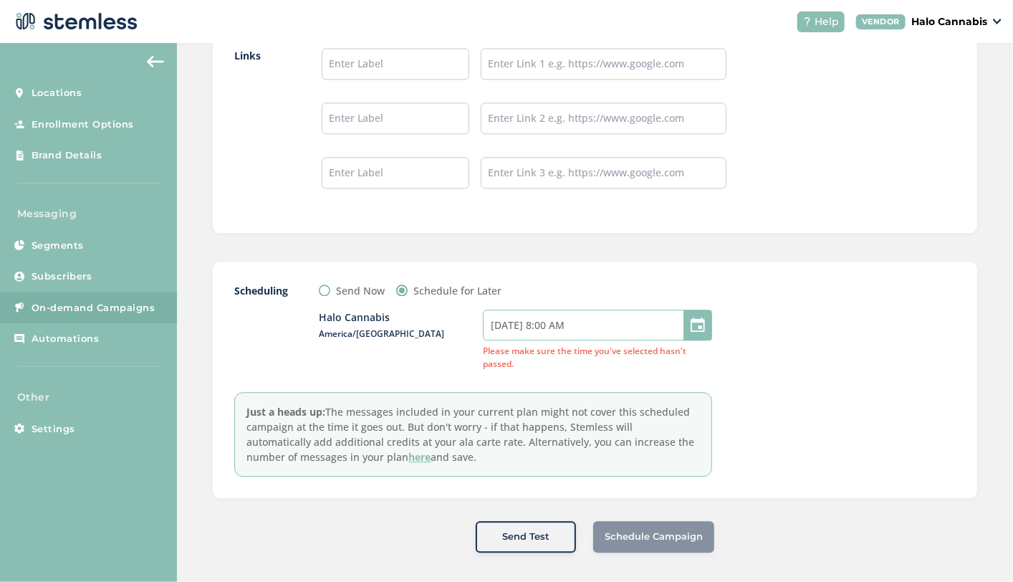
click at [607, 327] on input "09/26/2025 8:00 AM" at bounding box center [597, 324] width 229 height 31
select select "8"
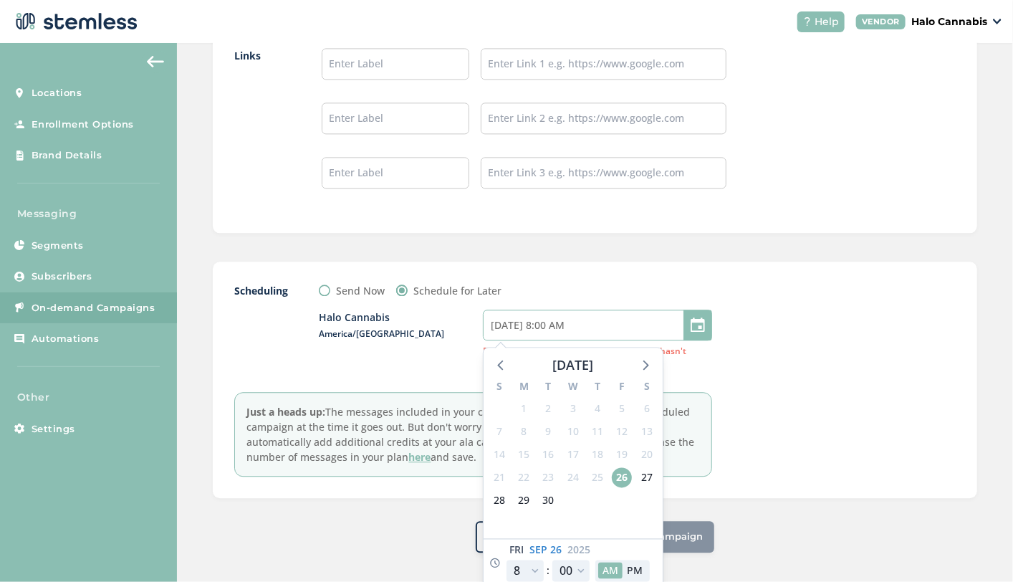
click at [607, 327] on input "09/26/2025 8:00 AM" at bounding box center [597, 324] width 229 height 31
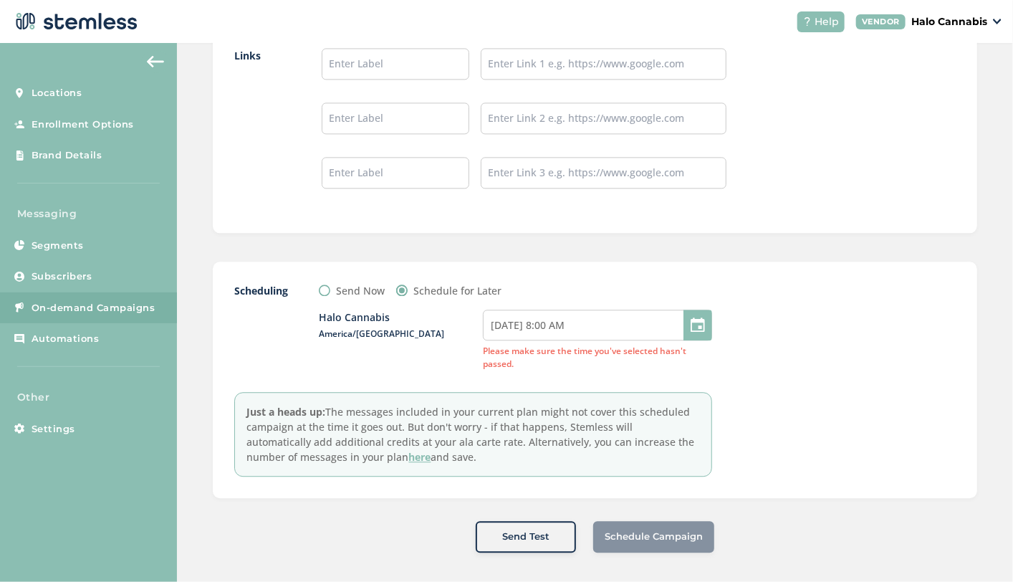
click at [322, 291] on div "Send Now" at bounding box center [352, 290] width 66 height 15
click at [326, 288] on input "Send Now" at bounding box center [324, 289] width 11 height 11
radio input "true"
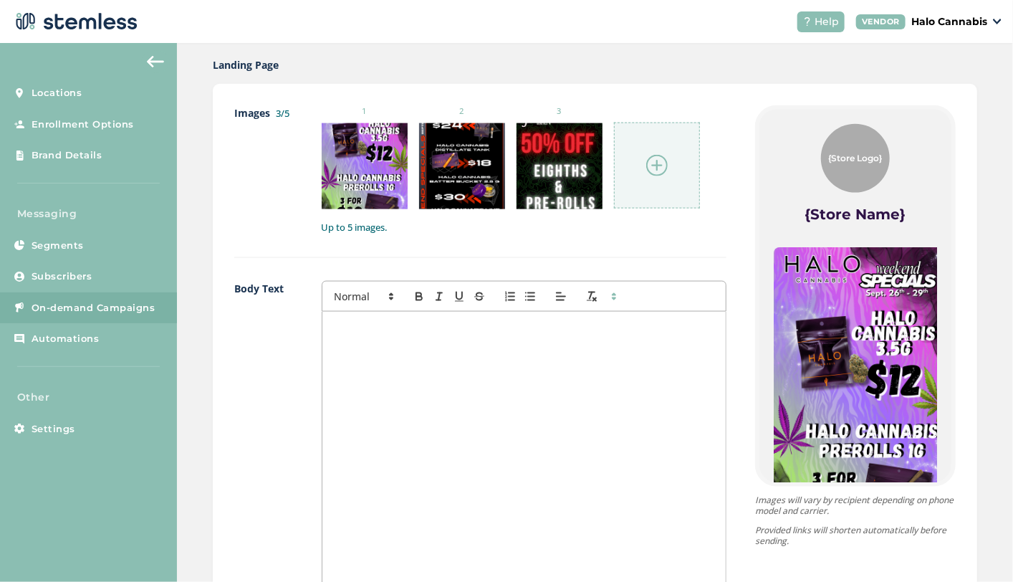
scroll to position [1151, 0]
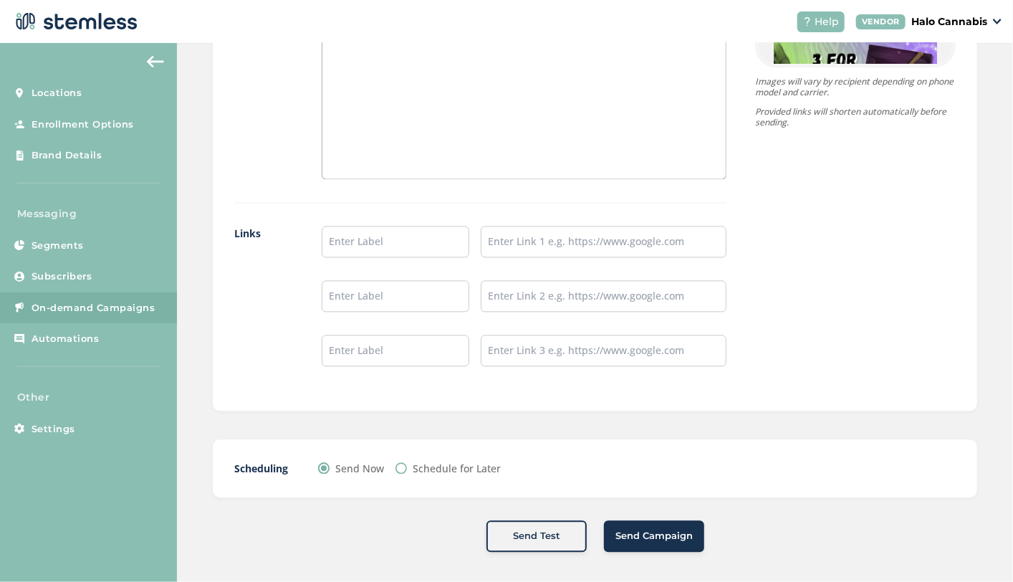
click at [659, 529] on span "Send Campaign" at bounding box center [653, 536] width 77 height 14
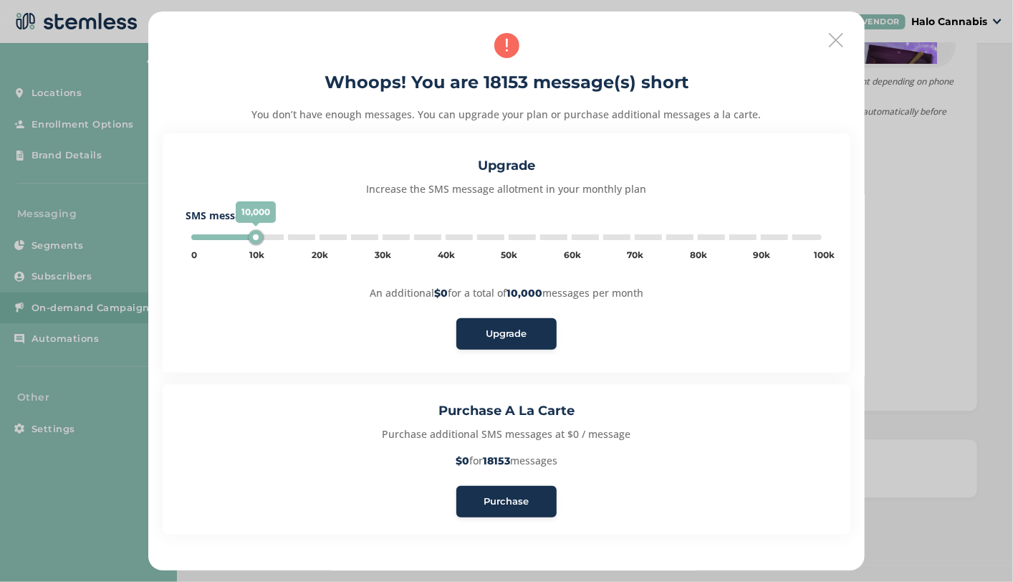
type input "20000"
click at [492, 497] on span "Purchase" at bounding box center [506, 501] width 45 height 14
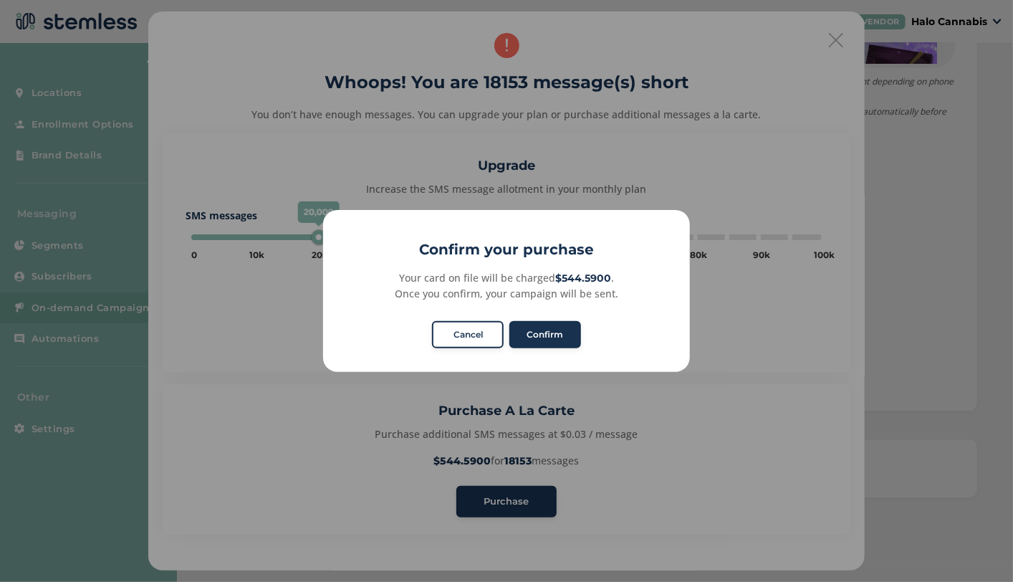
click at [455, 334] on button "Cancel" at bounding box center [468, 334] width 72 height 27
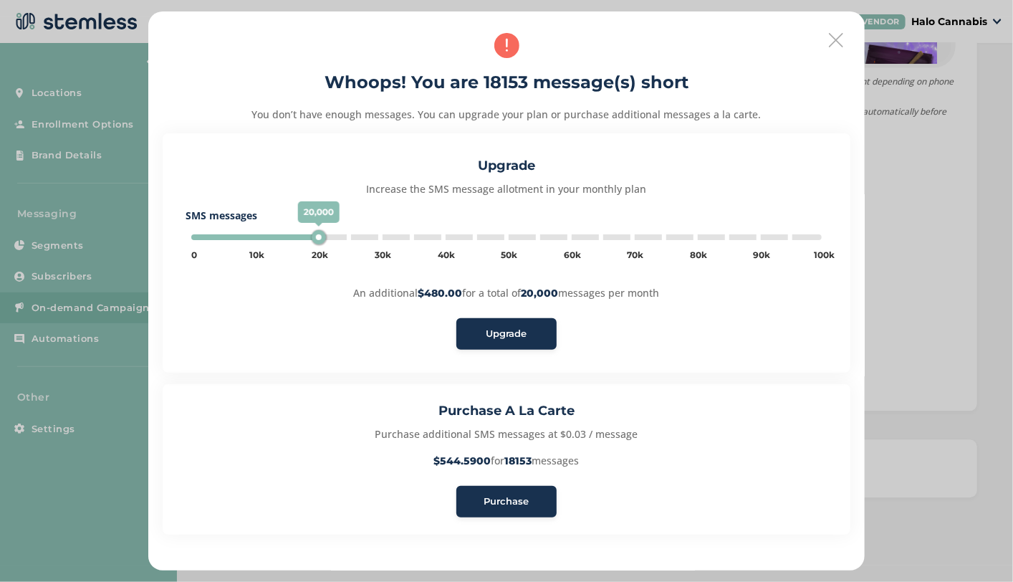
click at [834, 39] on icon at bounding box center [836, 40] width 14 height 14
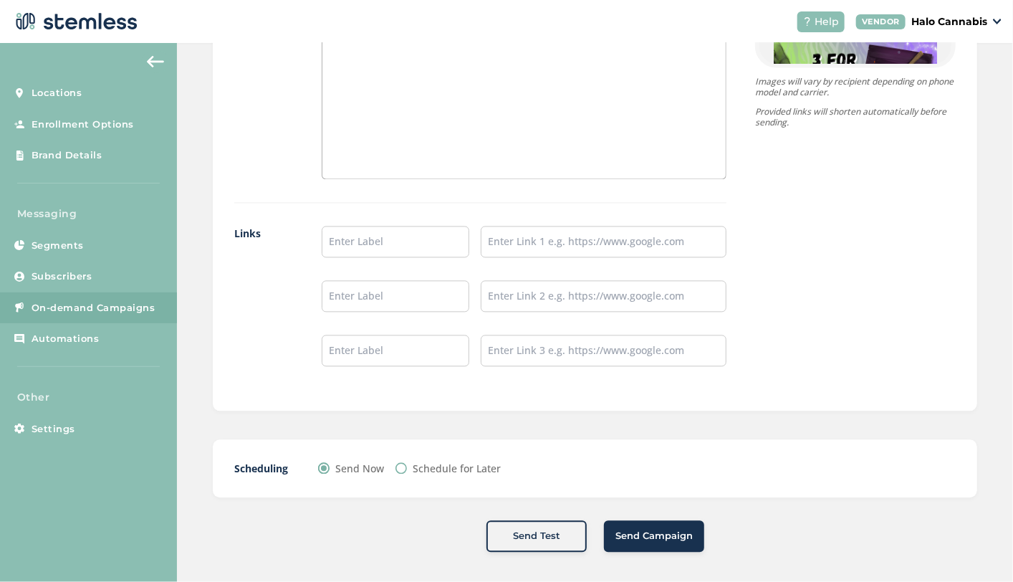
click at [639, 529] on span "Send Campaign" at bounding box center [653, 536] width 77 height 14
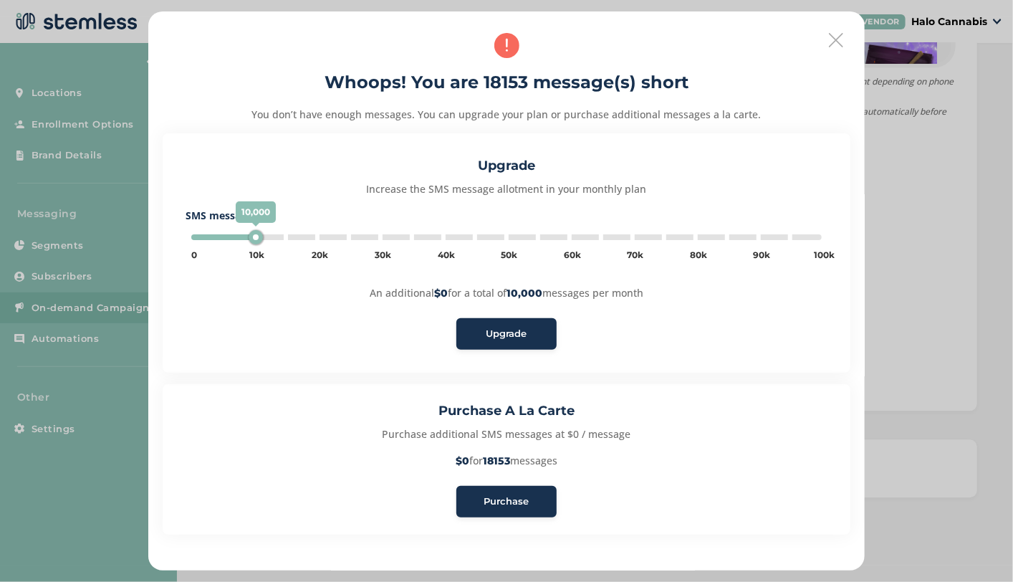
type input "20000"
click at [503, 506] on span "Purchase" at bounding box center [506, 501] width 45 height 14
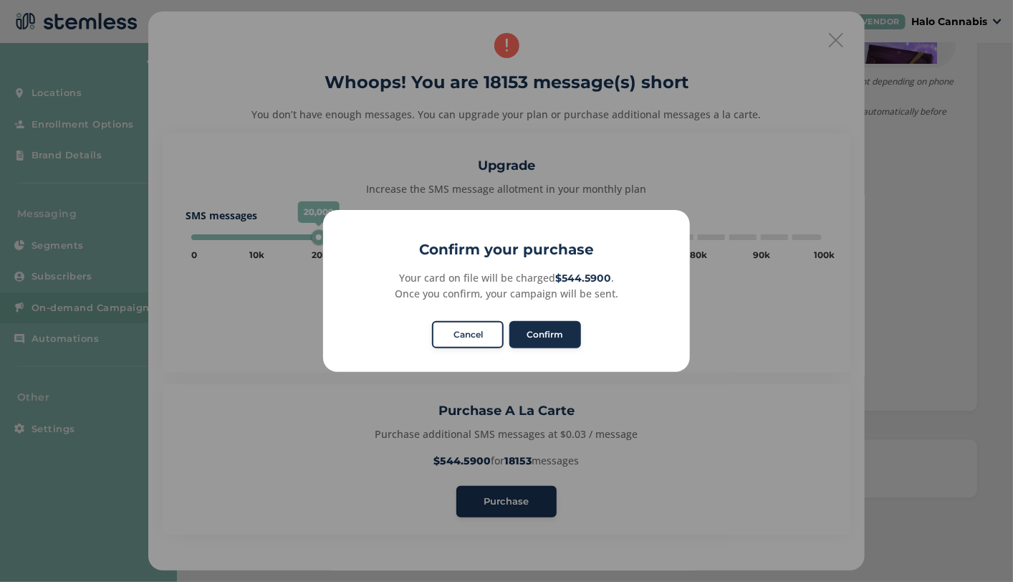
click at [544, 337] on button "Confirm" at bounding box center [545, 334] width 72 height 27
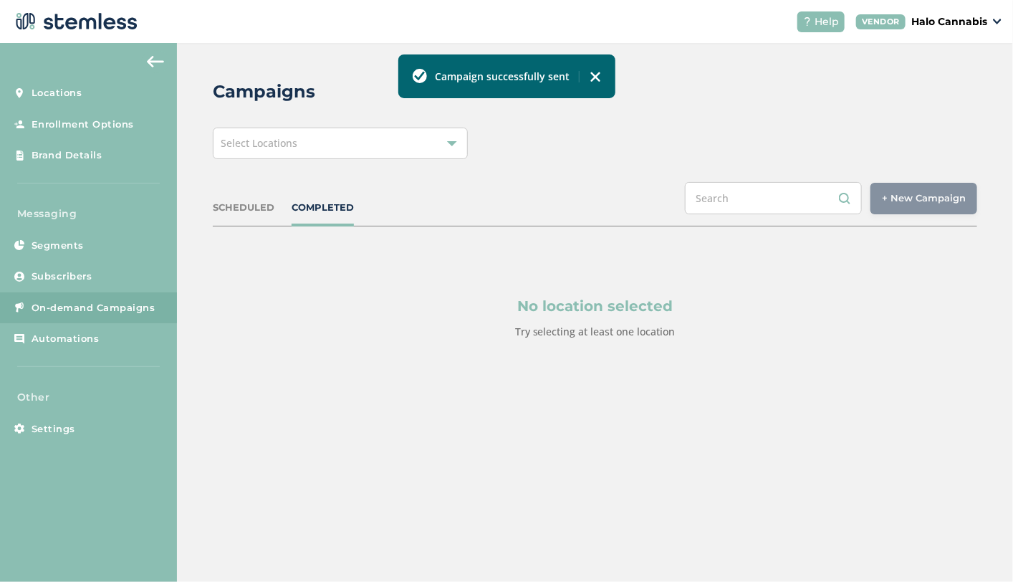
click at [450, 143] on div at bounding box center [452, 143] width 10 height 10
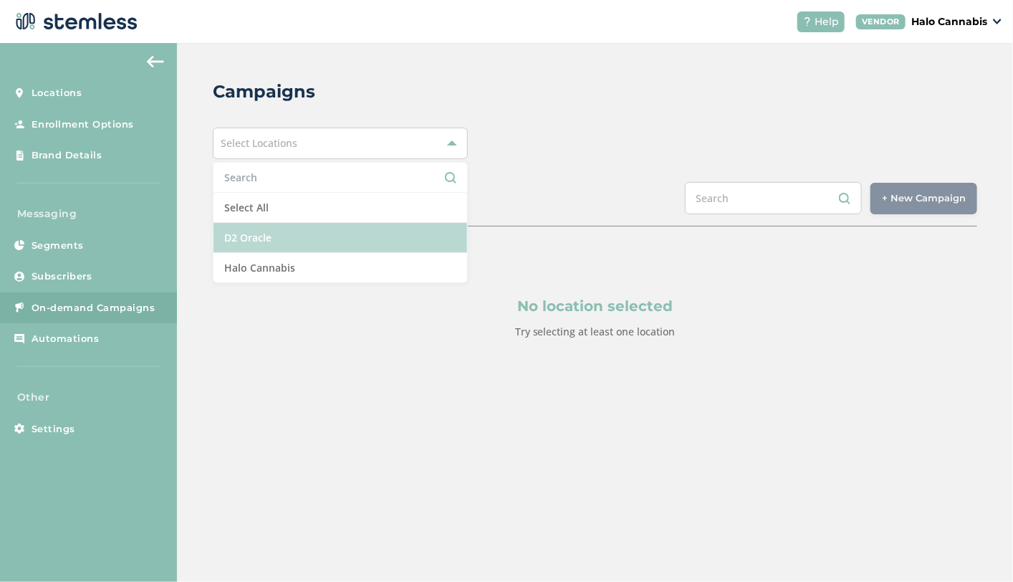
click at [304, 226] on li "D2 Oracle" at bounding box center [340, 238] width 254 height 30
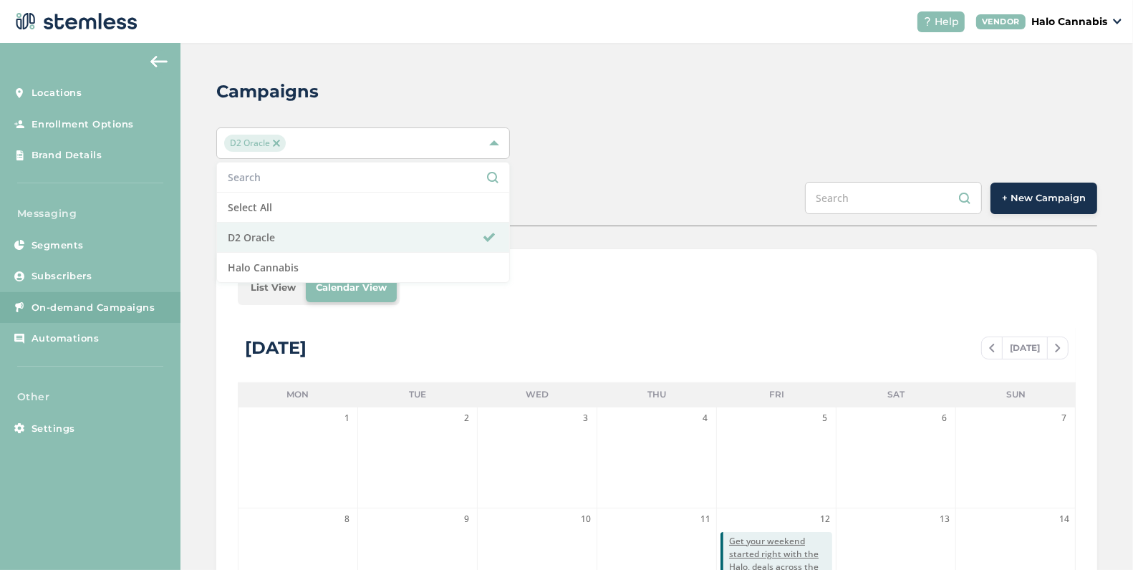
click at [609, 166] on div "Campaigns D2 Oracle Select All D2 Oracle Halo Cannabis SCHEDULED COMPLETED + Ne…" at bounding box center [656, 506] width 952 height 927
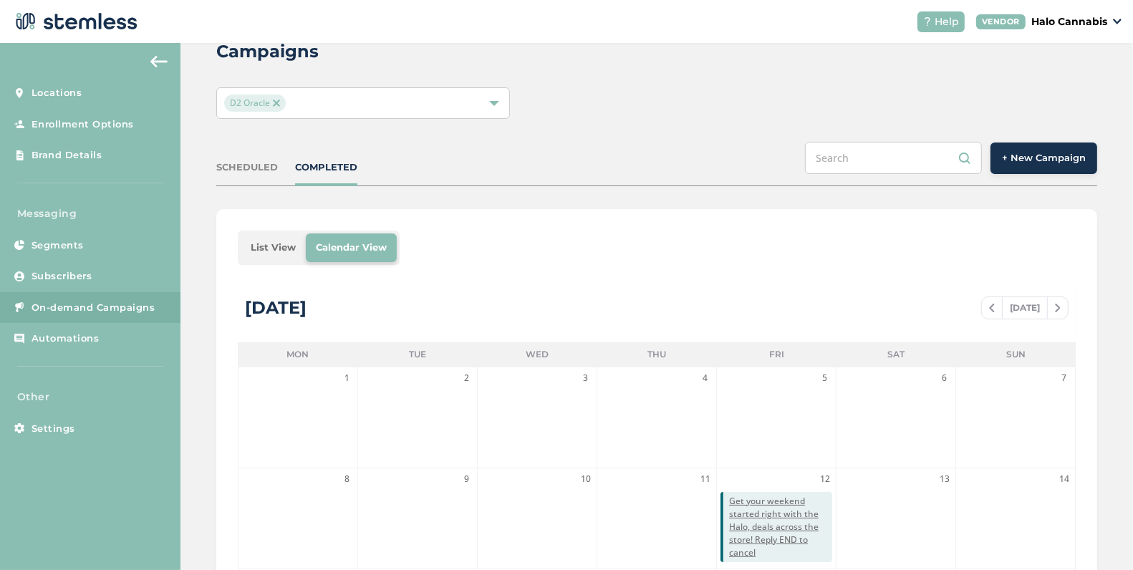
scroll to position [46, 0]
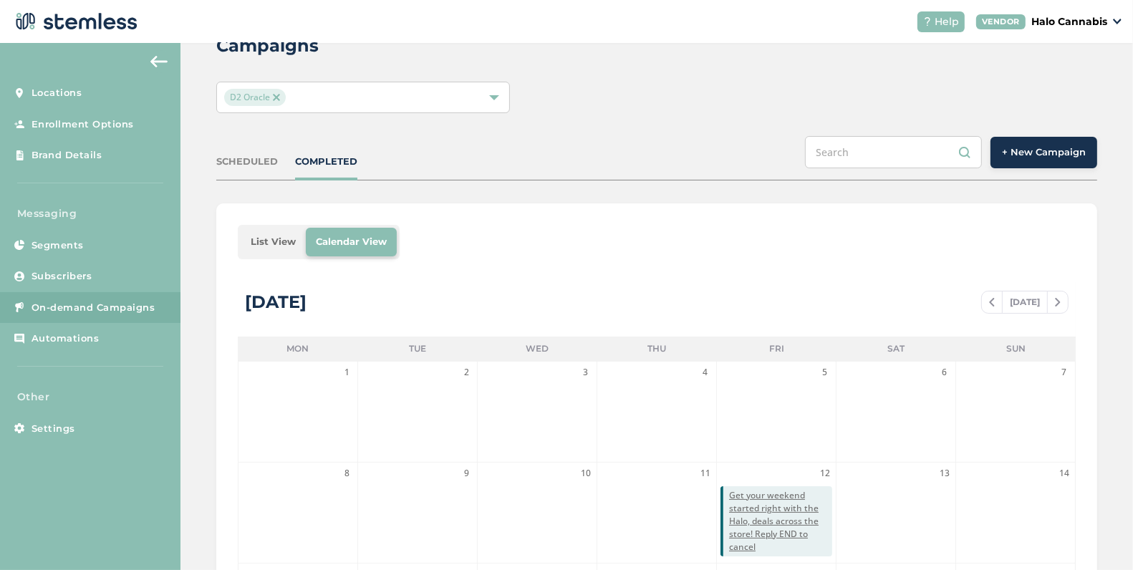
click at [960, 160] on button "+ New Campaign" at bounding box center [1043, 153] width 107 height 32
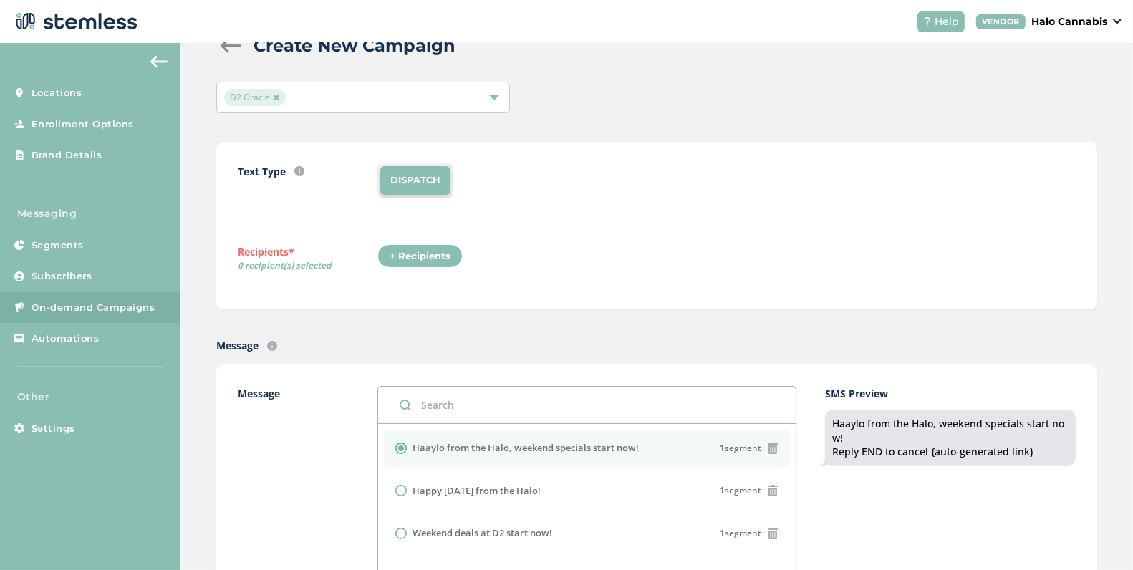
click at [418, 262] on div "+ Recipients" at bounding box center [419, 256] width 85 height 24
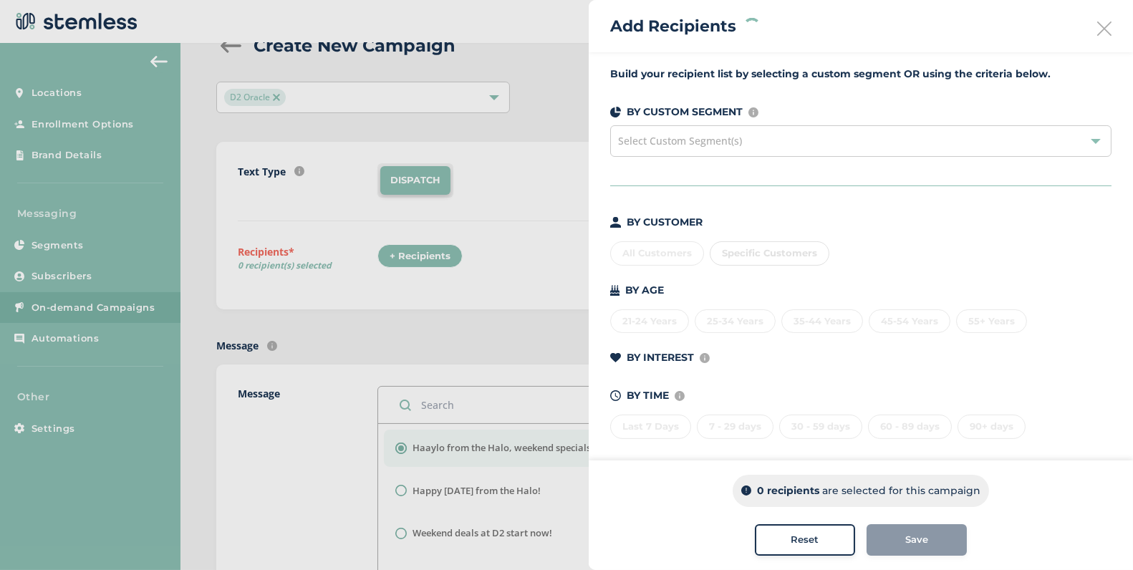
click at [662, 252] on div "All Customers Specific Customers" at bounding box center [860, 251] width 501 height 30
click at [660, 252] on div "All Customers" at bounding box center [657, 253] width 94 height 24
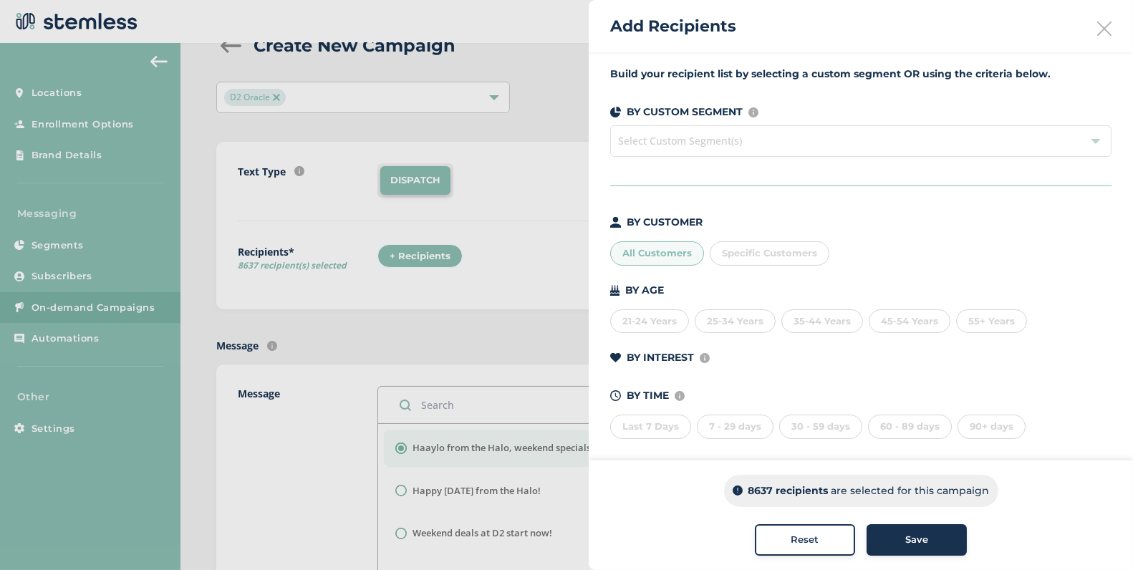
click at [915, 550] on button "Save" at bounding box center [917, 540] width 100 height 32
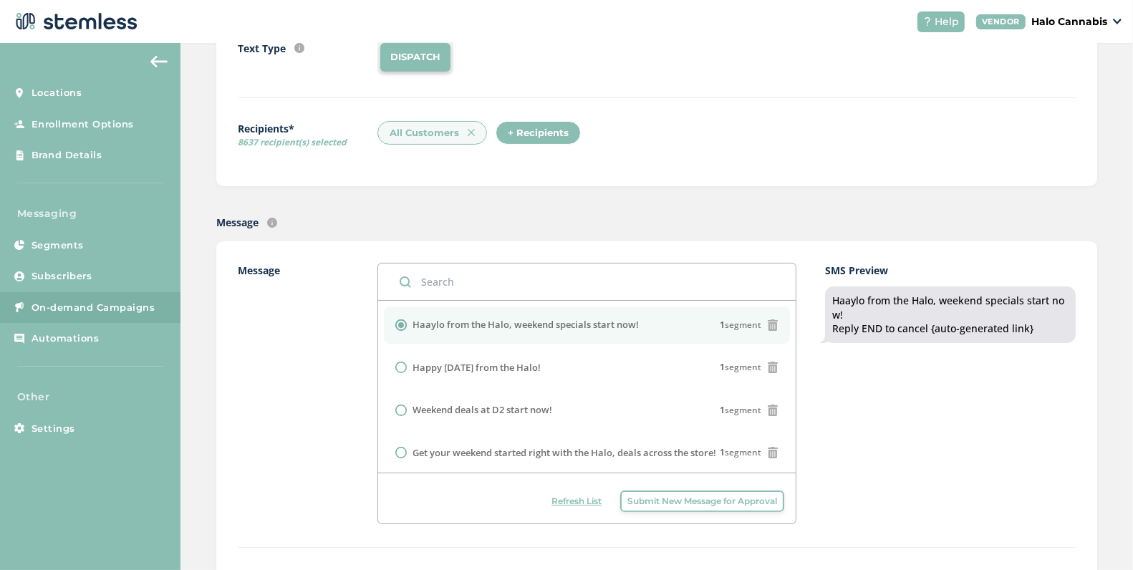
click at [664, 495] on span "Submit New Message for Approval" at bounding box center [702, 501] width 150 height 13
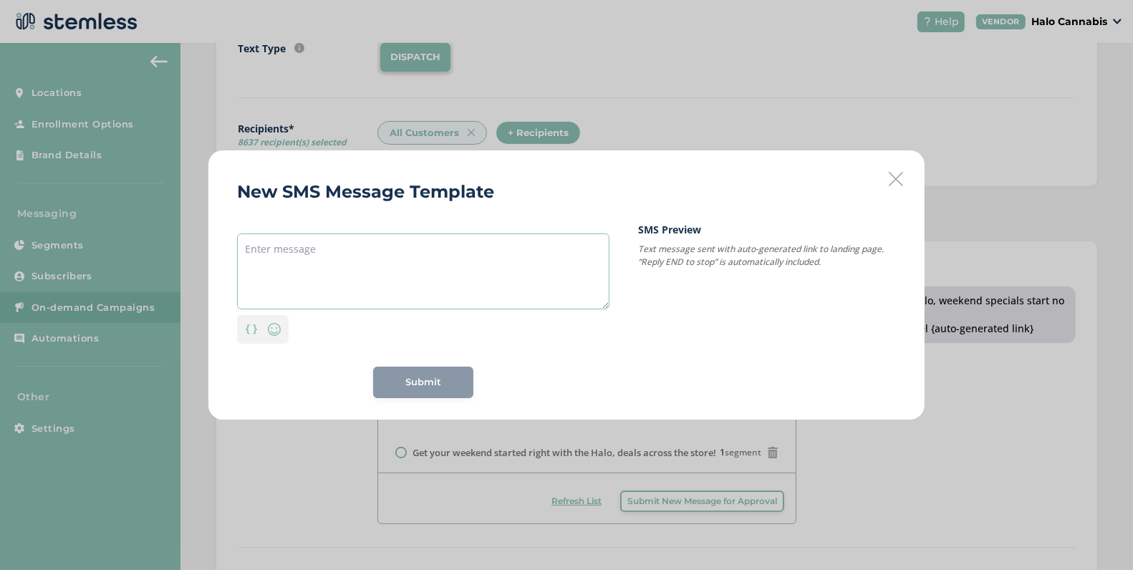
click at [407, 281] on textarea at bounding box center [423, 271] width 372 height 76
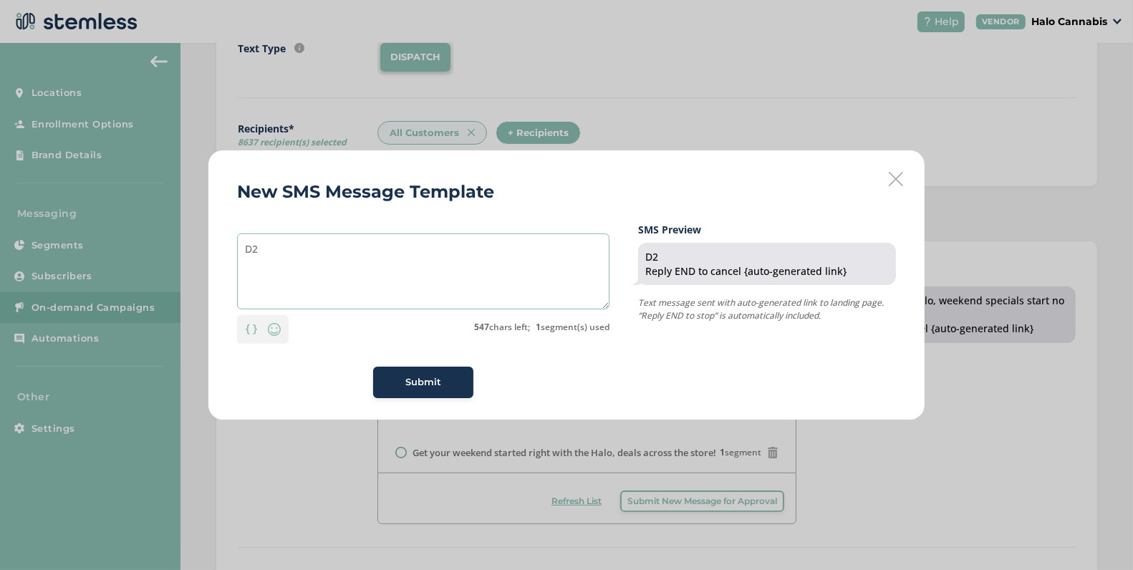
type textarea "D"
click at [311, 249] on textarea "We've got the deals at D2" at bounding box center [423, 271] width 372 height 76
click at [397, 246] on textarea "We've got the deals at D2" at bounding box center [423, 271] width 372 height 76
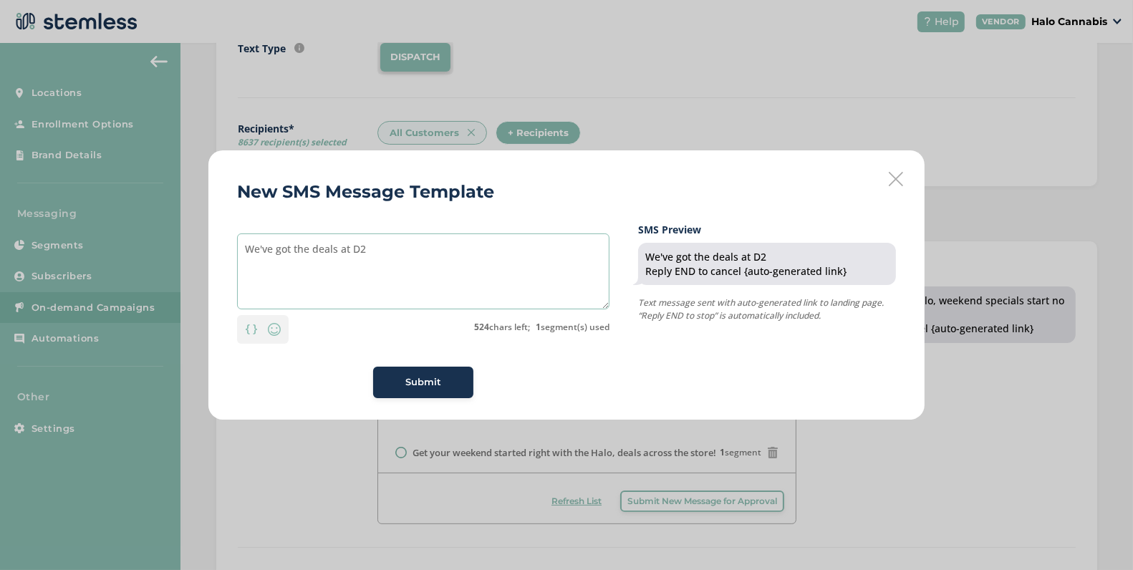
click at [397, 246] on textarea "We've got the deals at D2" at bounding box center [423, 271] width 372 height 76
type textarea "w"
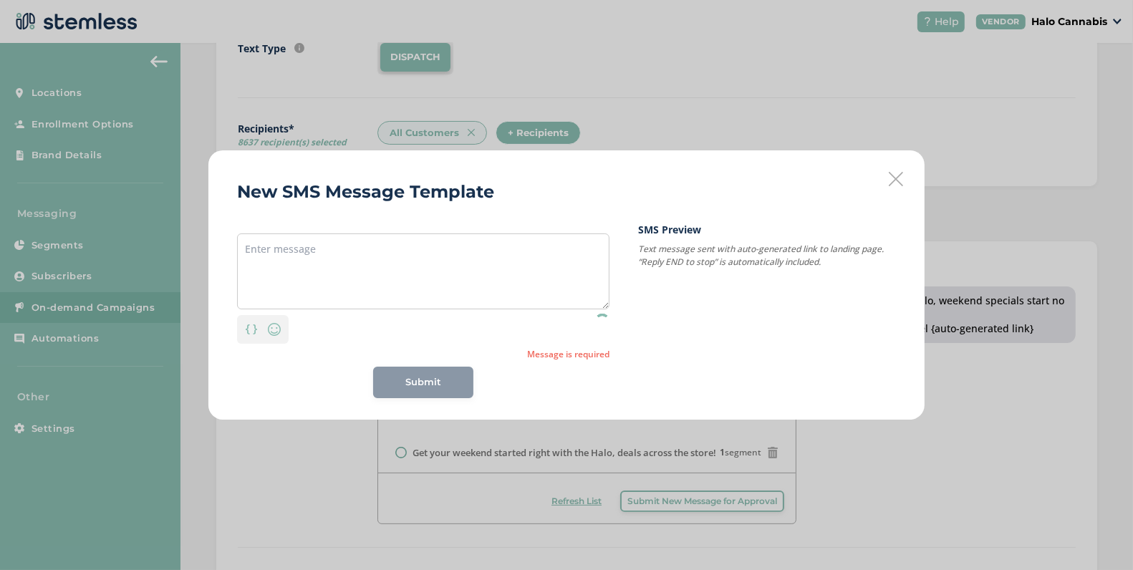
click at [893, 188] on div "New SMS Message Template Personalization Emoji Message is required Submit SMS P…" at bounding box center [566, 284] width 716 height 269
click at [896, 179] on icon at bounding box center [896, 179] width 14 height 14
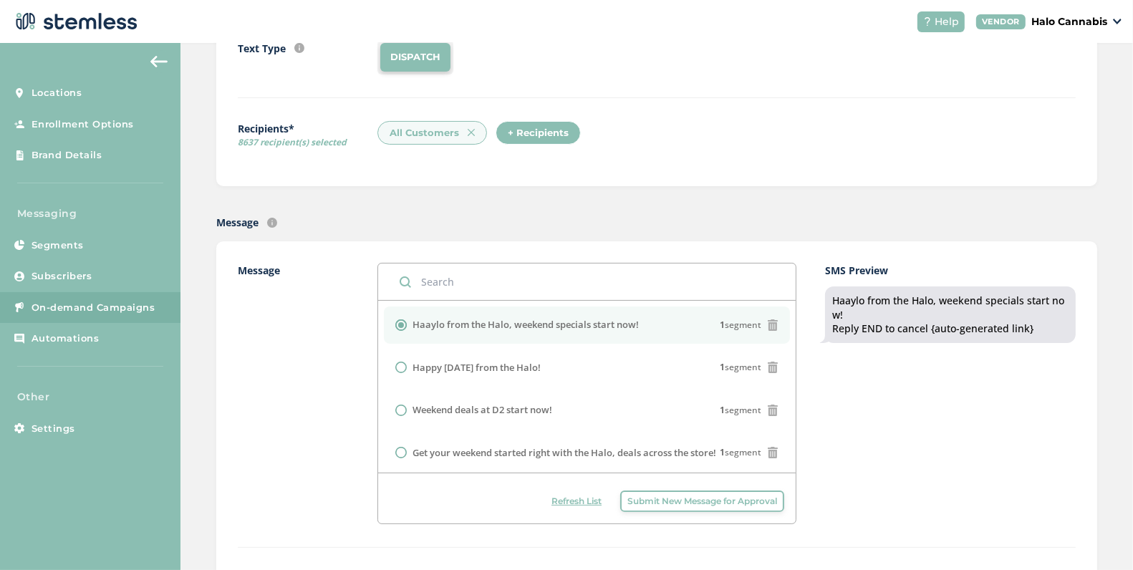
click at [643, 503] on span "Submit New Message for Approval" at bounding box center [702, 501] width 150 height 13
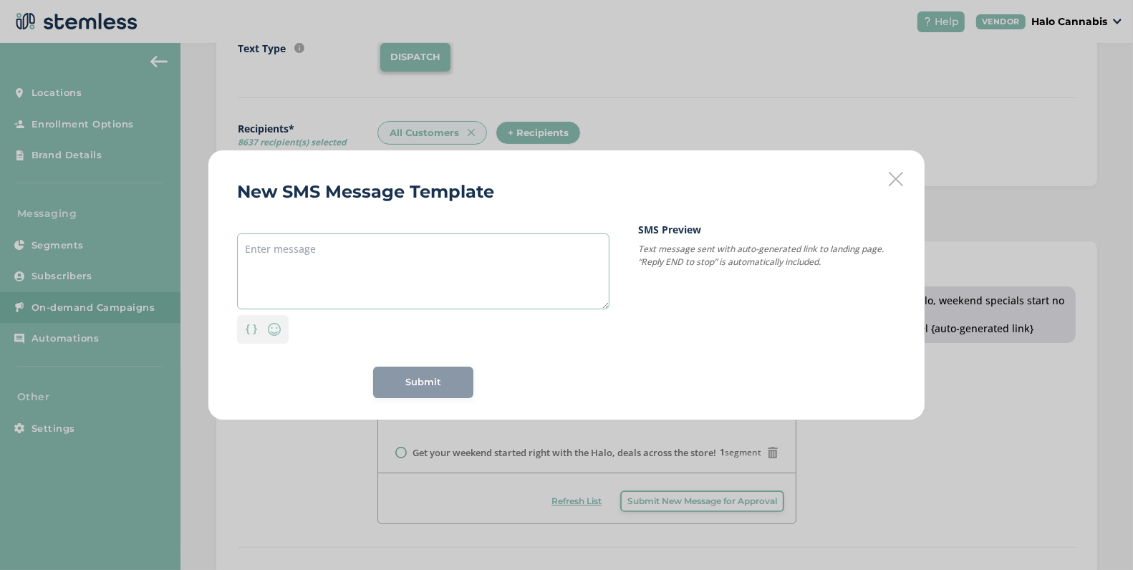
click at [507, 302] on textarea at bounding box center [423, 271] width 372 height 76
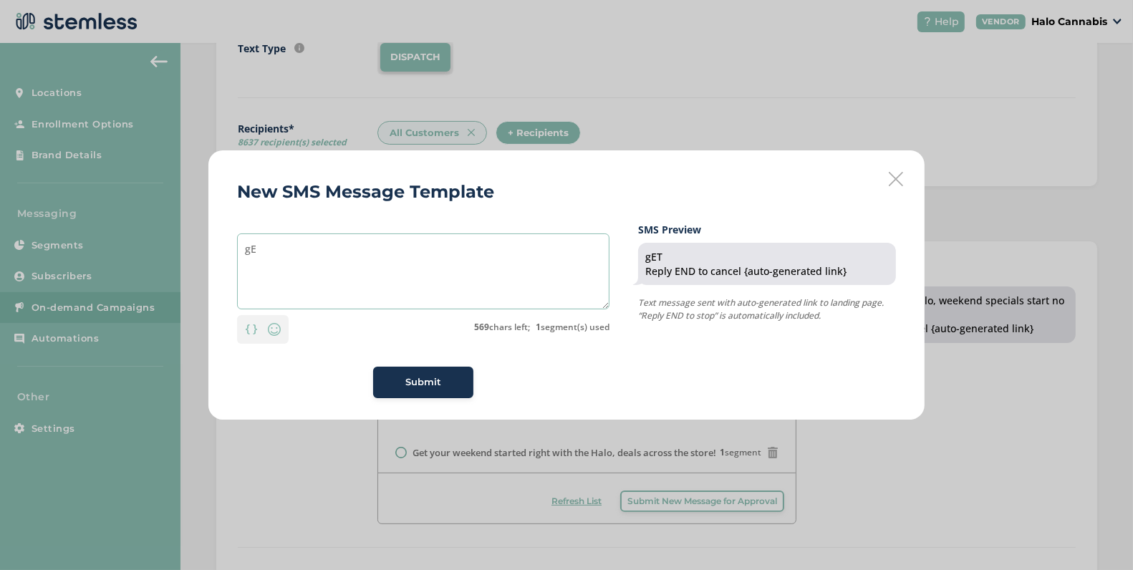
type textarea "g"
type textarea "G"
type textarea "D"
type textarea "Weekend deals at D2 start now!"
click at [405, 382] on span "Submit" at bounding box center [423, 382] width 36 height 14
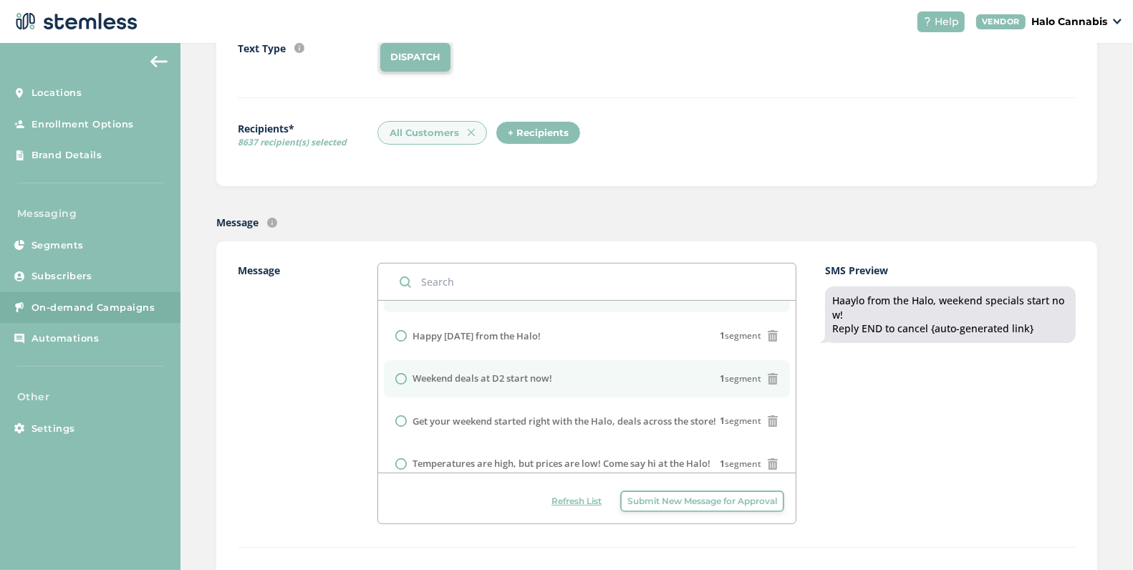
scroll to position [20, 0]
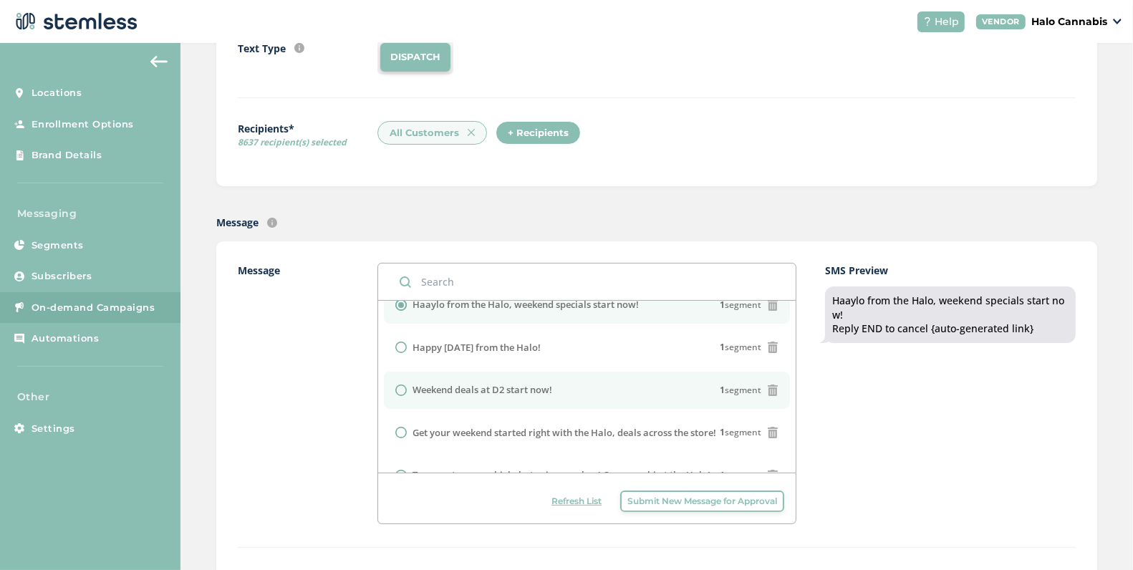
click at [400, 390] on input "radio" at bounding box center [400, 390] width 11 height 11
radio input "true"
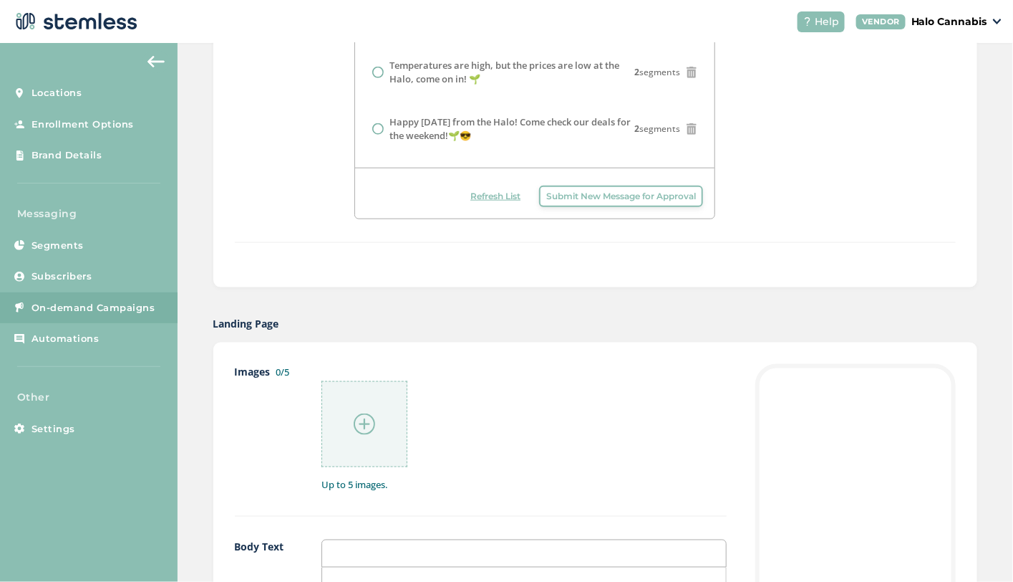
scroll to position [475, 0]
click at [368, 413] on img at bounding box center [364, 423] width 21 height 21
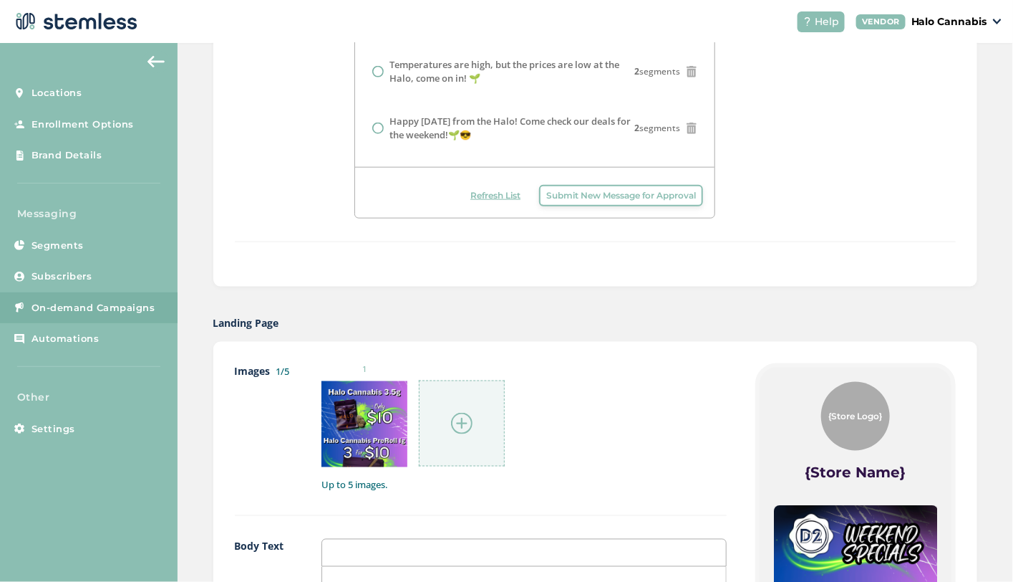
click at [450, 423] on div at bounding box center [462, 423] width 86 height 86
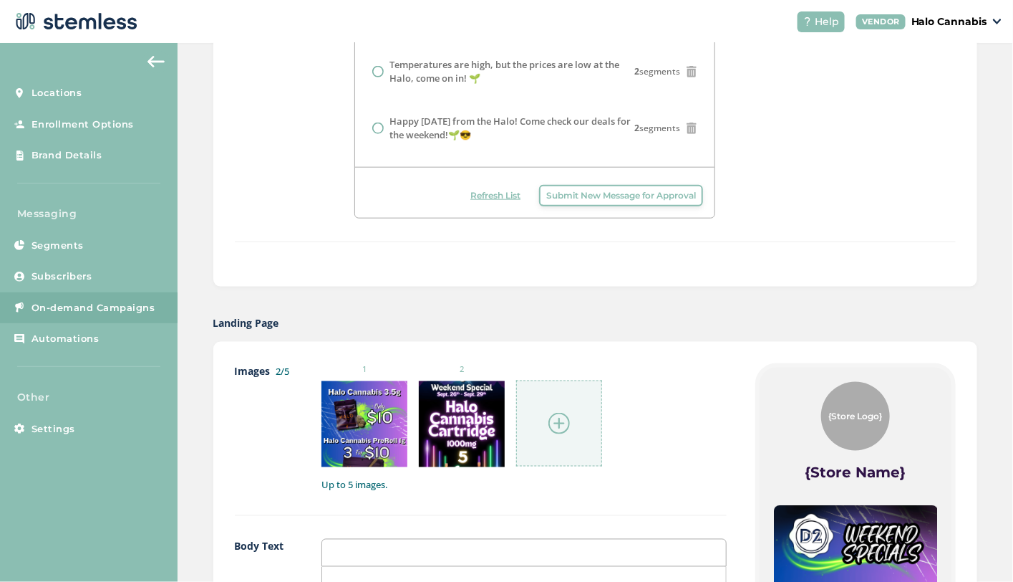
click at [575, 422] on div at bounding box center [559, 423] width 86 height 86
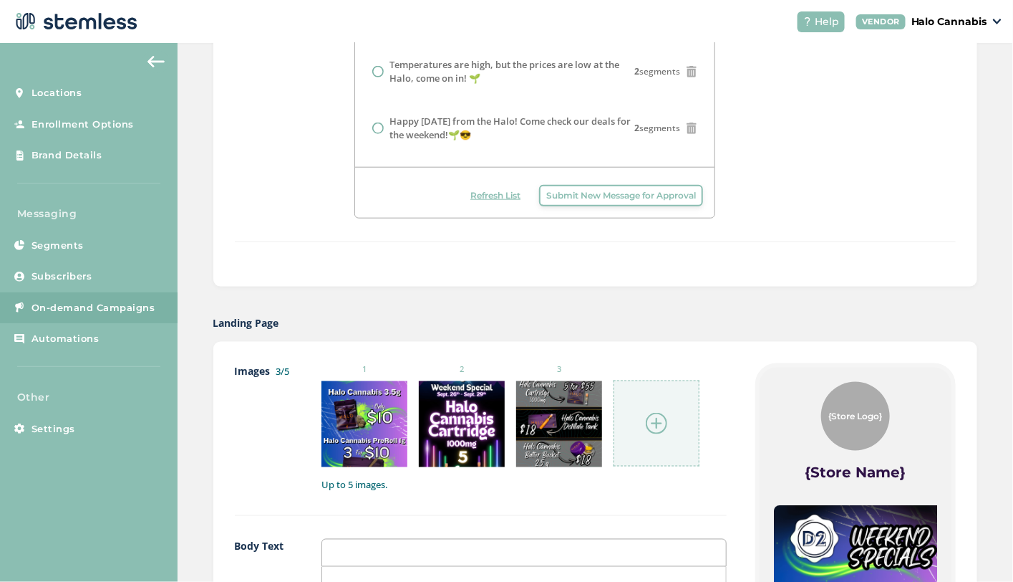
click at [640, 413] on div at bounding box center [657, 423] width 86 height 86
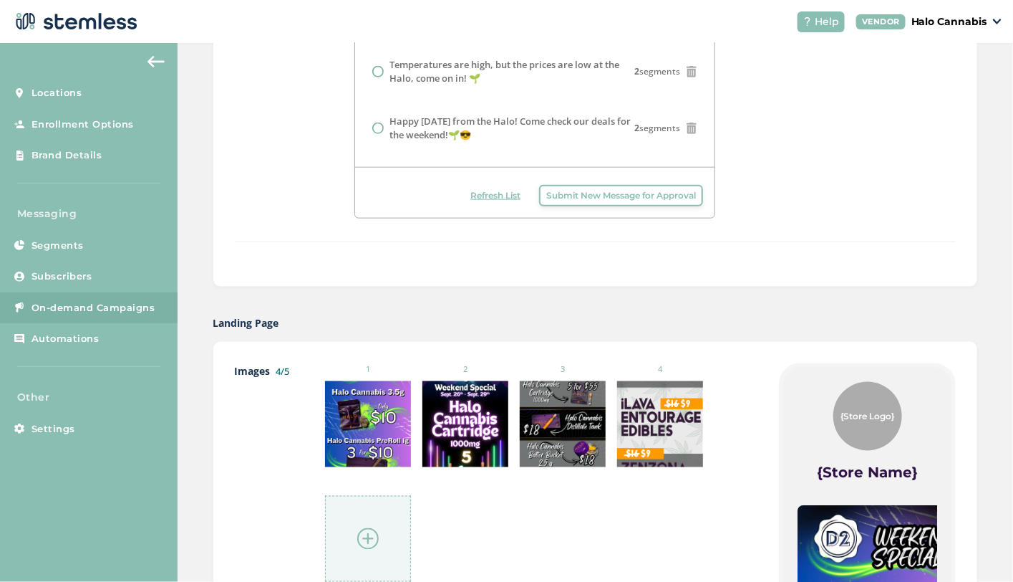
click at [365, 518] on div at bounding box center [368, 539] width 86 height 86
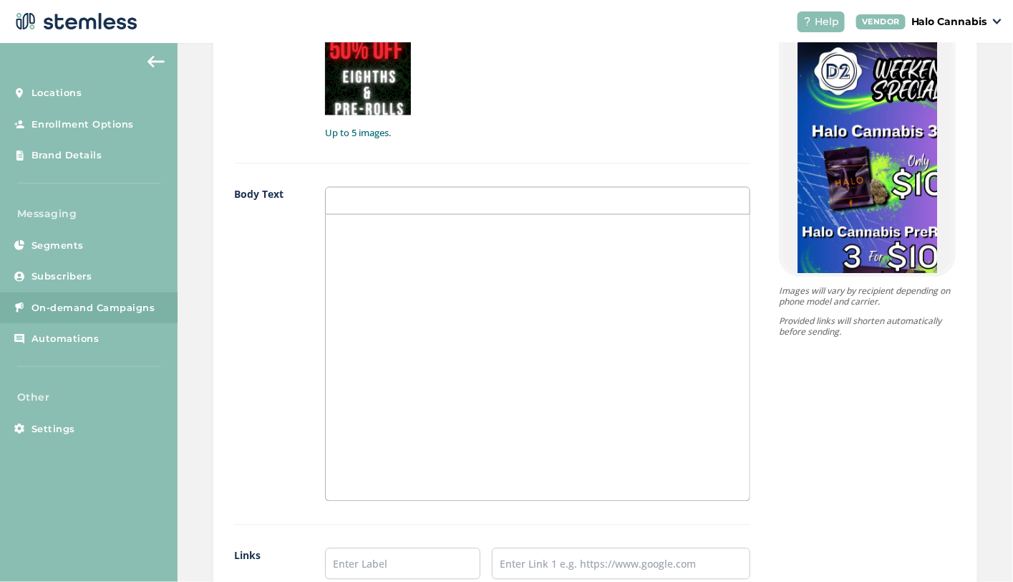
scroll to position [1264, 0]
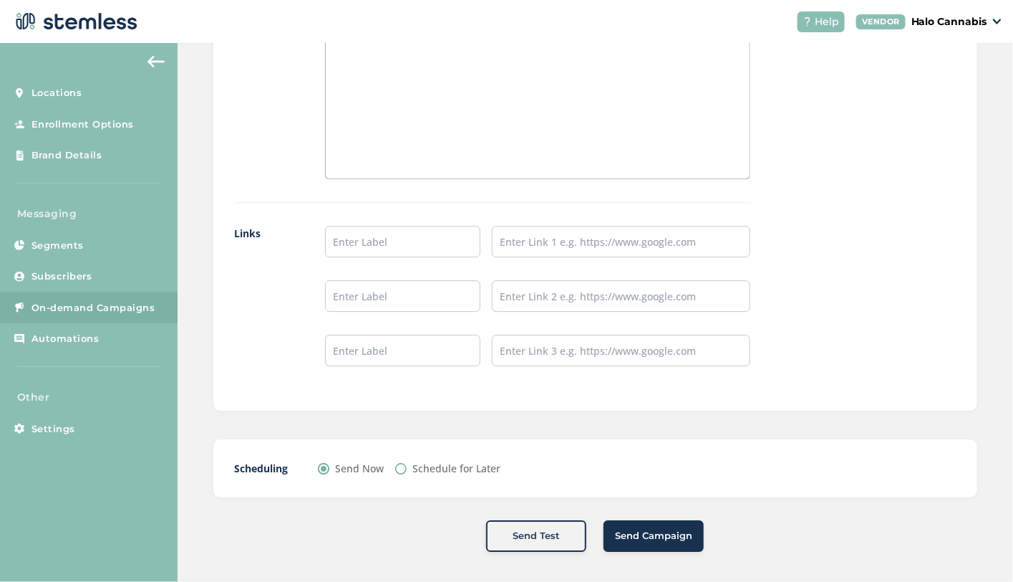
click at [655, 530] on span "Send Campaign" at bounding box center [653, 536] width 77 height 14
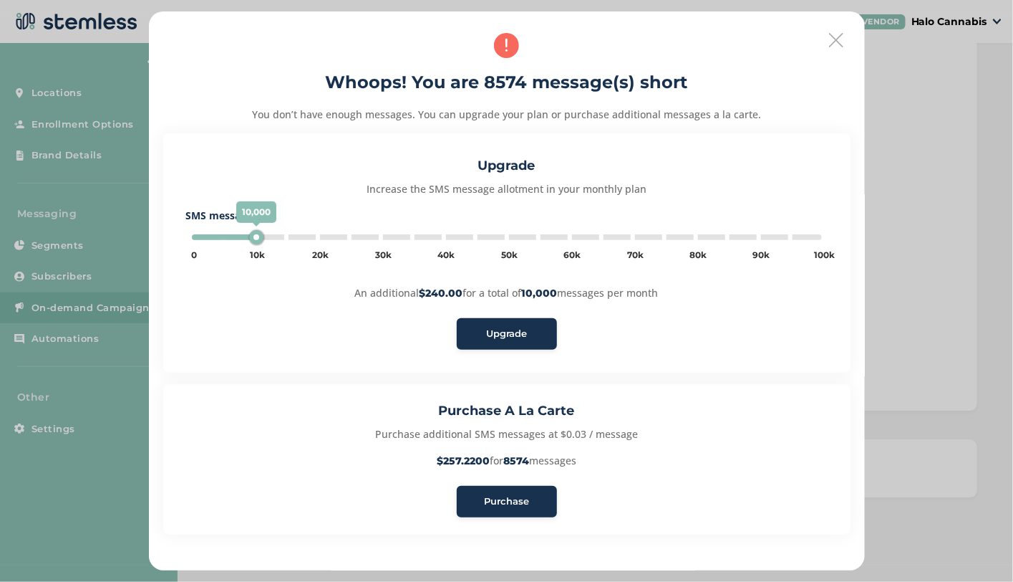
click at [501, 506] on span "Purchase" at bounding box center [506, 501] width 45 height 14
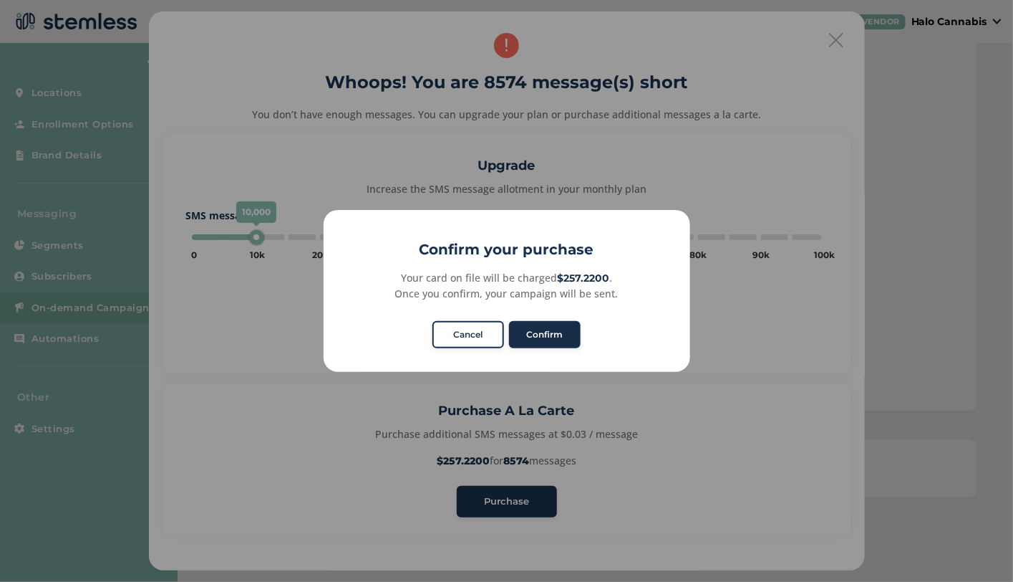
click at [551, 341] on button "Confirm" at bounding box center [545, 334] width 72 height 27
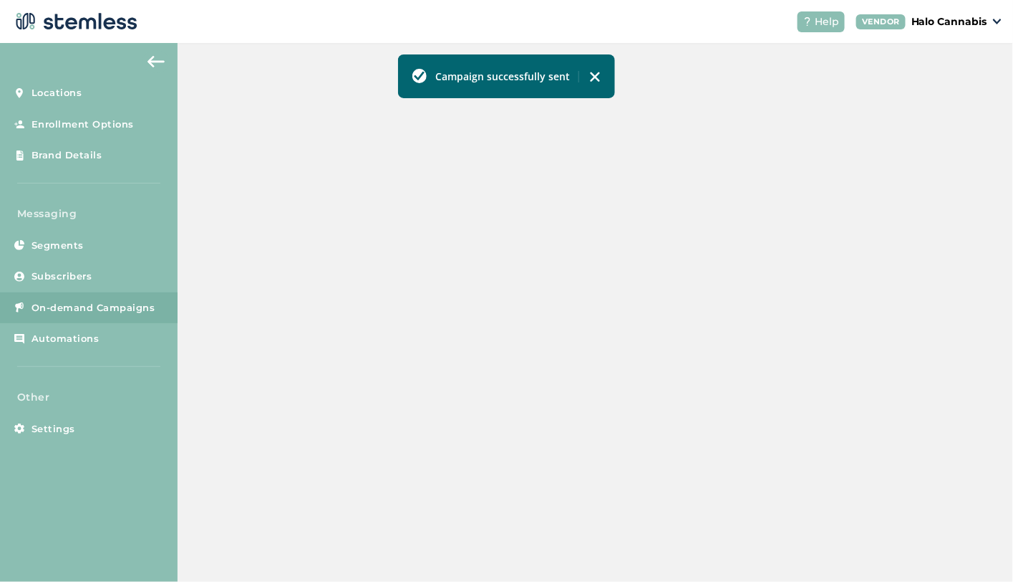
scroll to position [385, 0]
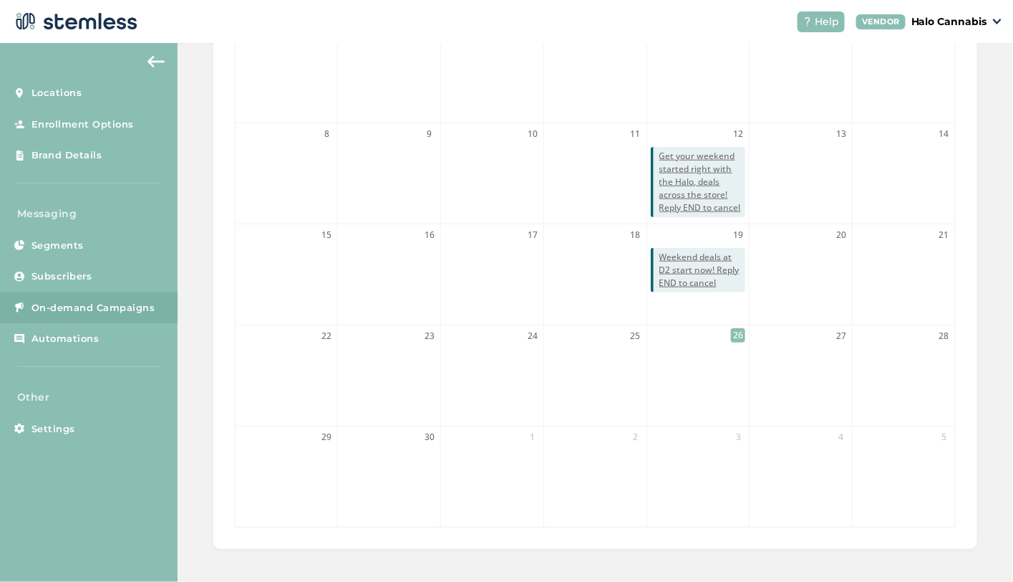
click at [568, 340] on li "25" at bounding box center [595, 375] width 102 height 100
